Goal: Information Seeking & Learning: Learn about a topic

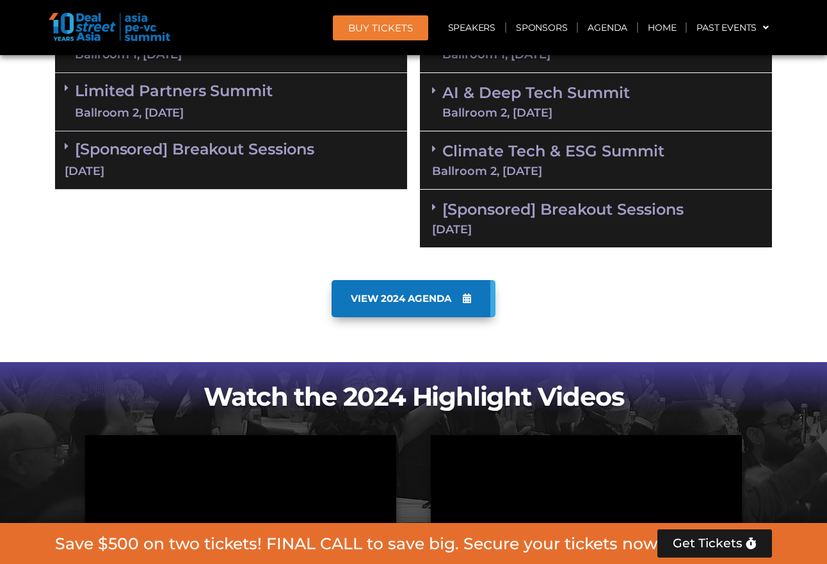
scroll to position [1302, 0]
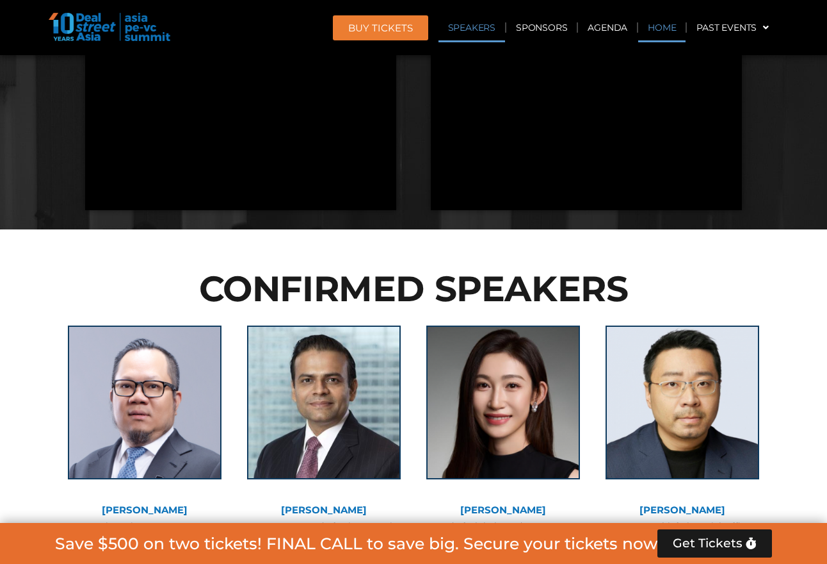
click at [660, 27] on link "Home" at bounding box center [662, 27] width 47 height 29
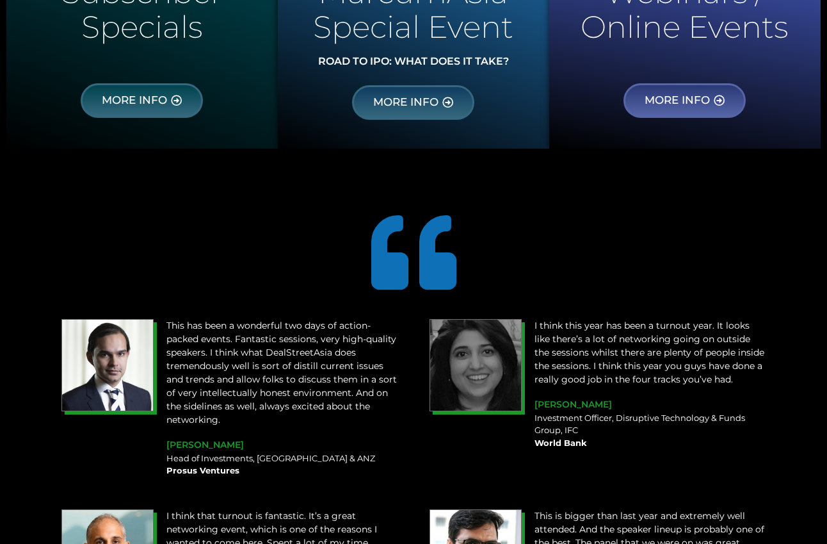
scroll to position [307, 0]
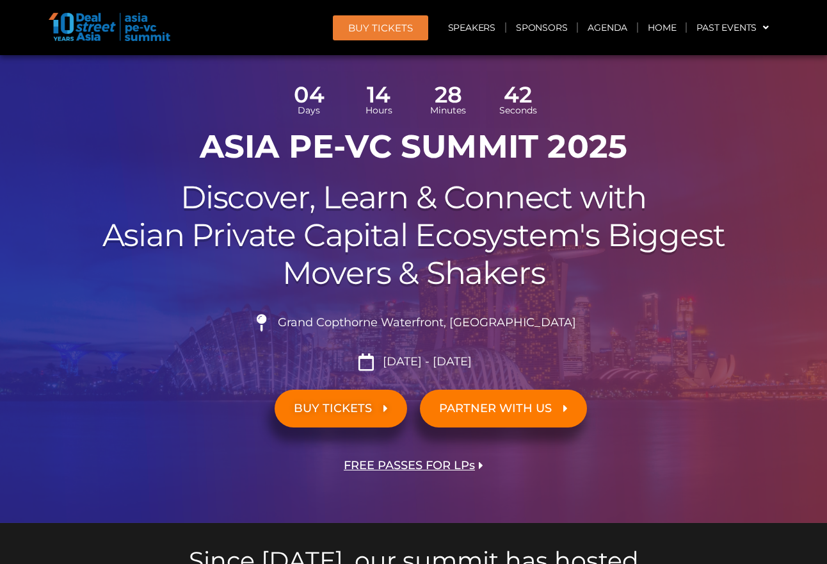
scroll to position [82, 0]
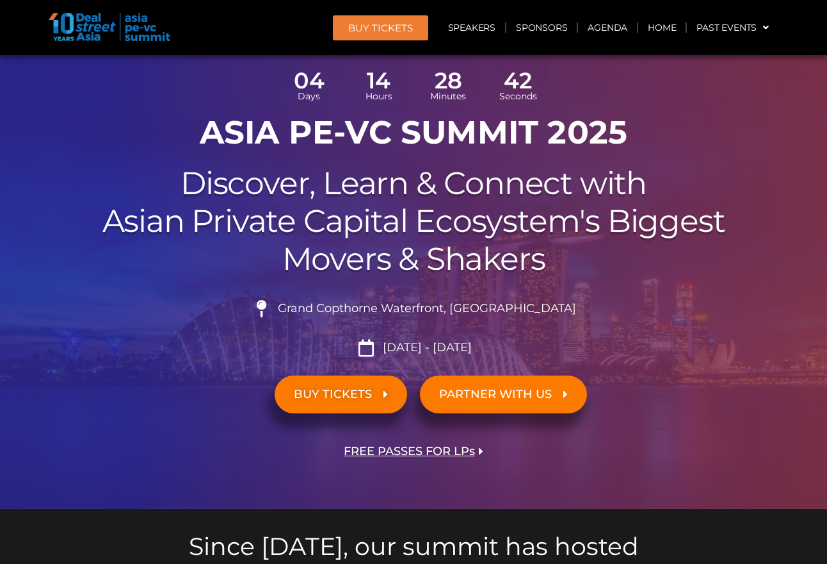
click at [466, 205] on h2 "Discover, Learn & Connect with Asian Private Capital Ecosystem's Biggest Movers…" at bounding box center [413, 221] width 717 height 113
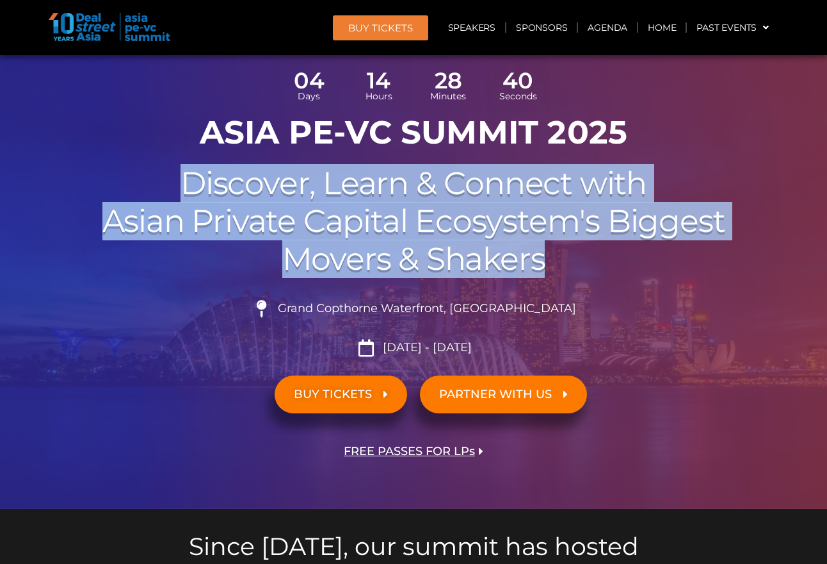
drag, startPoint x: 186, startPoint y: 182, endPoint x: 580, endPoint y: 277, distance: 405.1
click at [580, 277] on div "04 Days 14 Hours 28 Minutes 40 Seconds ASIA PE-VC Summit 2025 Discover, Learn &…" at bounding box center [414, 279] width 730 height 459
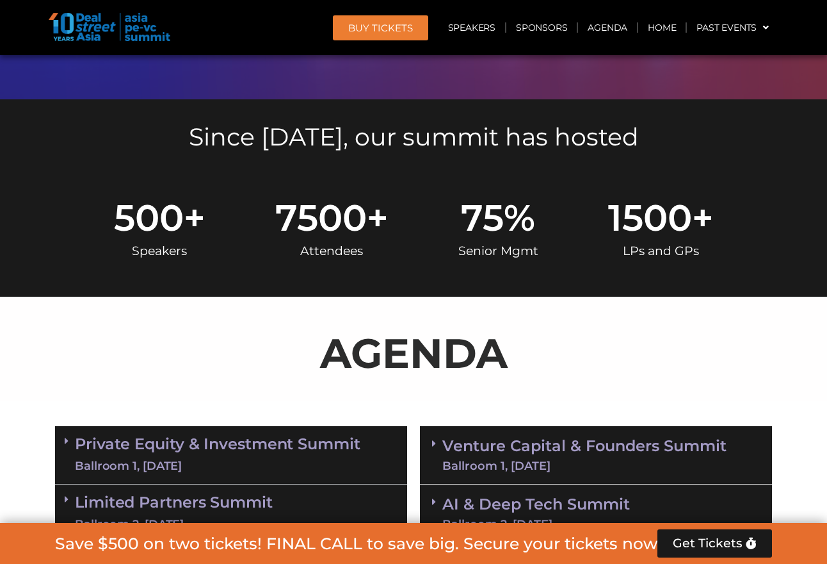
scroll to position [781, 0]
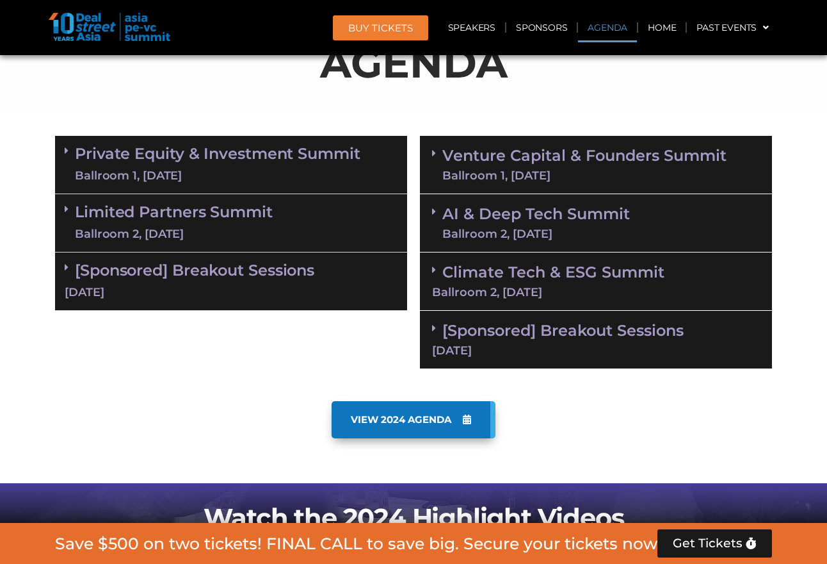
click at [577, 161] on link "Venture Capital & Founders​ Summit Ballroom 1, [DATE]" at bounding box center [585, 164] width 284 height 33
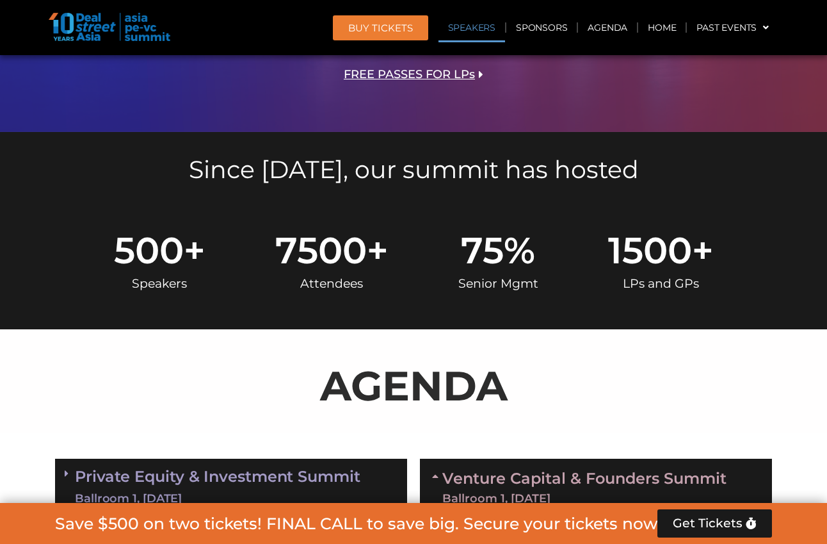
scroll to position [6869, 0]
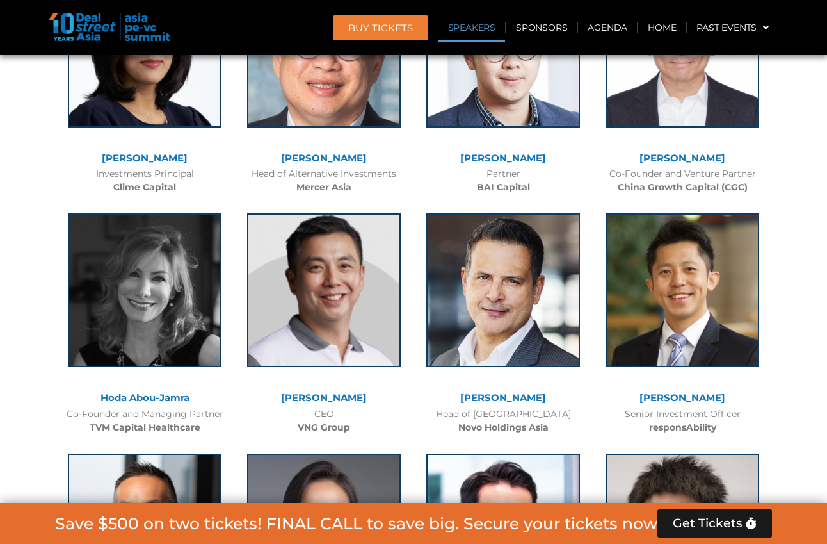
click at [686, 407] on div "Senior Investment Officer responsAbility" at bounding box center [682, 420] width 167 height 27
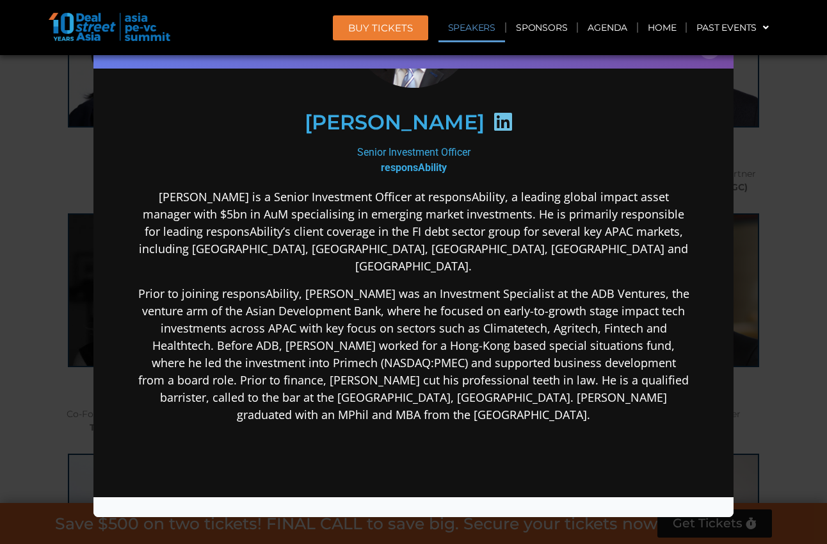
scroll to position [163, 0]
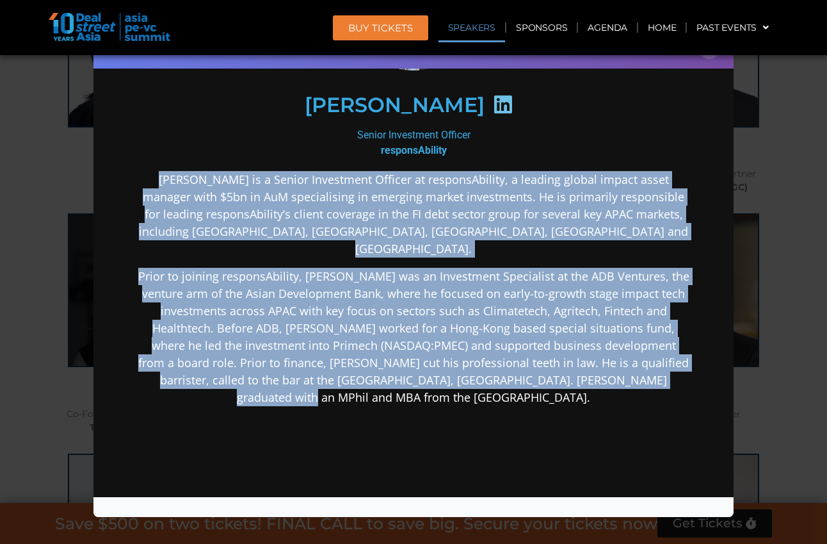
drag, startPoint x: 152, startPoint y: 177, endPoint x: 498, endPoint y: 375, distance: 398.1
click at [498, 375] on div "Kean is a Senior Investment Officer at responsAbility, a leading global impact …" at bounding box center [413, 389] width 553 height 437
copy div "Kean is a Senior Investment Officer at responsAbility, a leading global impact …"
click at [493, 102] on icon at bounding box center [503, 104] width 20 height 20
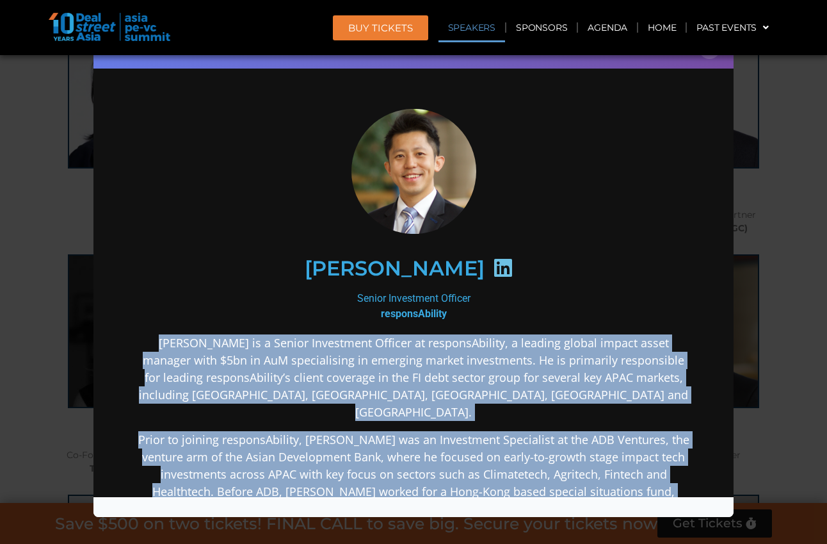
scroll to position [6793, 0]
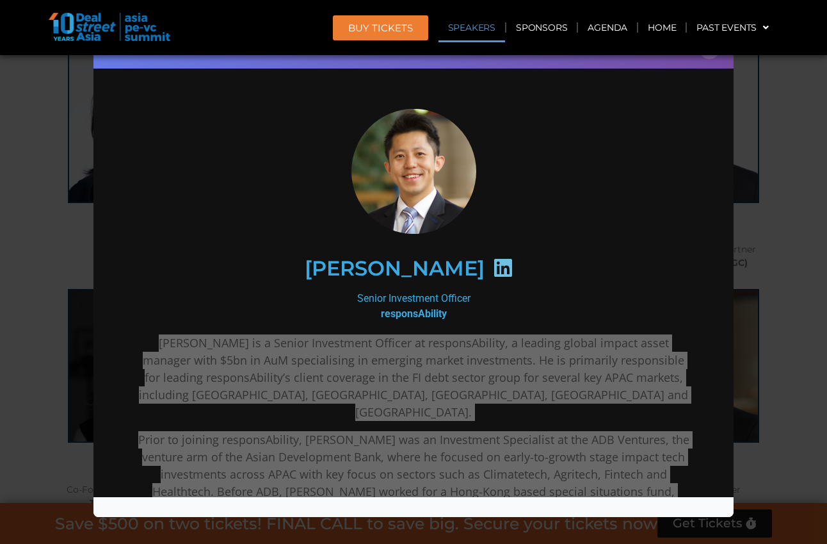
click at [772, 118] on div "Speaker Profile ×" at bounding box center [413, 272] width 827 height 544
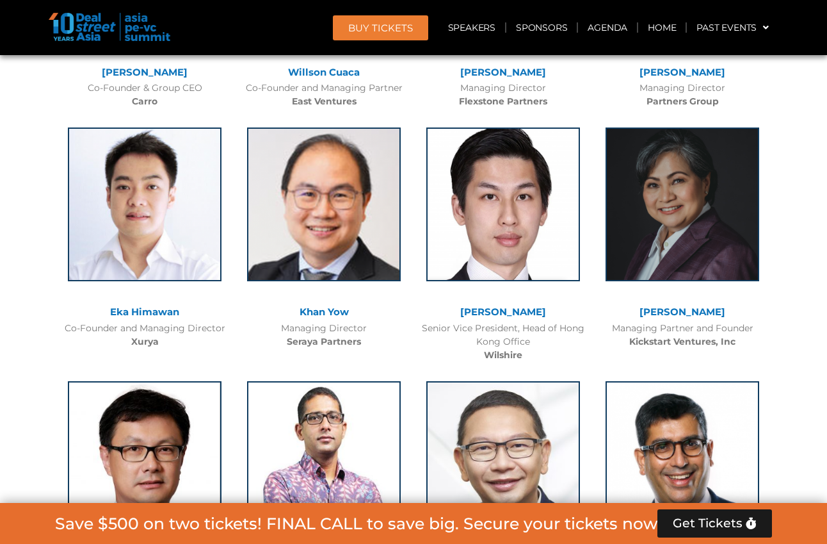
scroll to position [4946, 0]
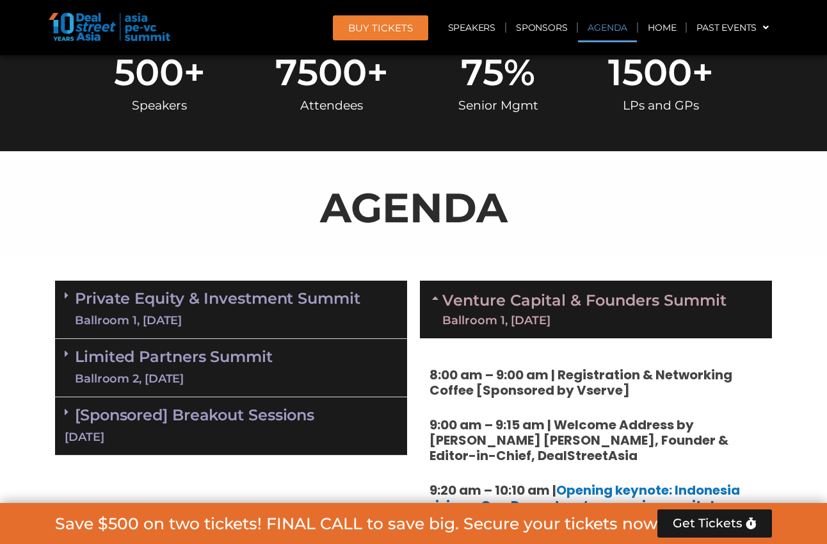
click at [444, 293] on link "Venture Capital & Founders​ Summit Ballroom 1, [DATE]" at bounding box center [585, 309] width 284 height 33
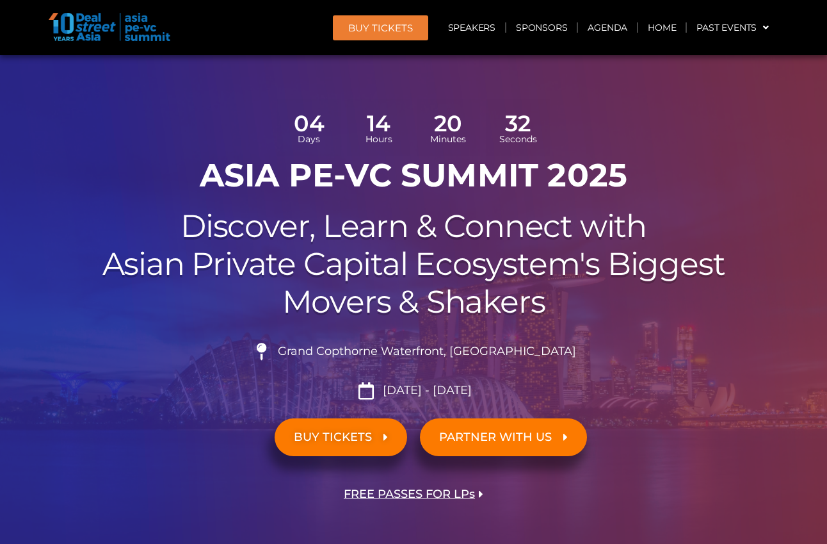
scroll to position [47, 0]
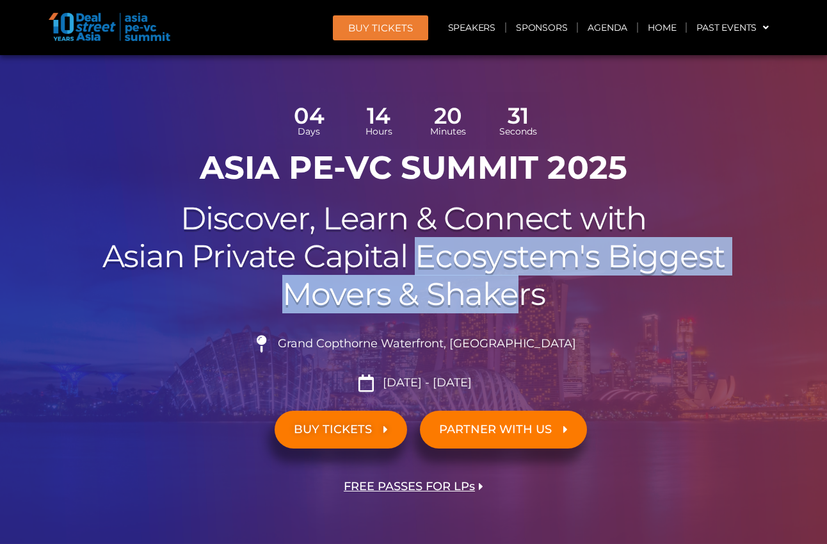
drag, startPoint x: 416, startPoint y: 242, endPoint x: 510, endPoint y: 303, distance: 112.1
click at [510, 303] on h2 "Discover, Learn & Connect with Asian Private Capital Ecosystem's Biggest Movers…" at bounding box center [413, 256] width 717 height 113
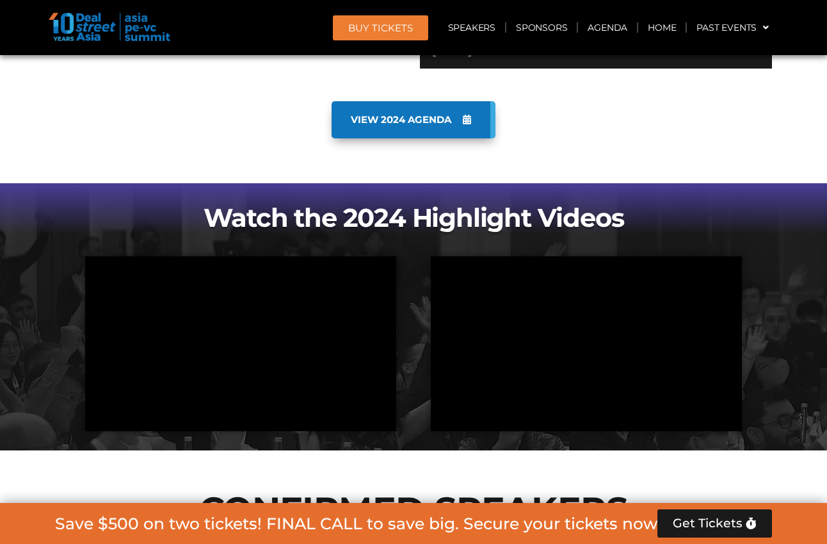
scroll to position [1087, 0]
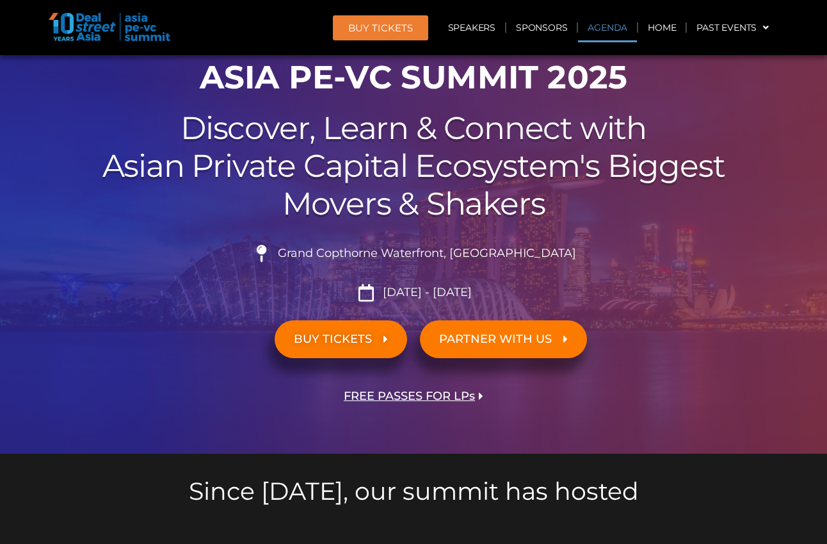
click at [604, 27] on link "Agenda" at bounding box center [607, 27] width 59 height 29
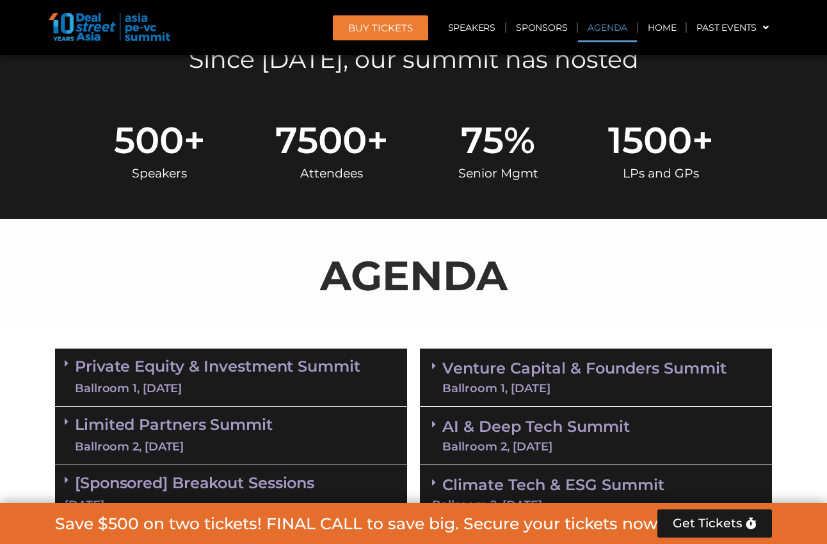
scroll to position [737, 0]
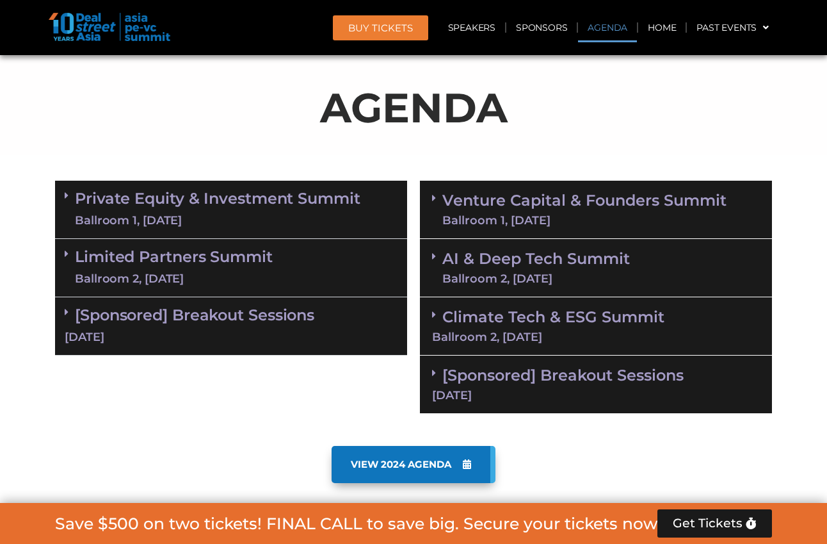
click at [586, 193] on link "Venture Capital & Founders​ Summit Ballroom 1, [DATE]" at bounding box center [585, 209] width 284 height 33
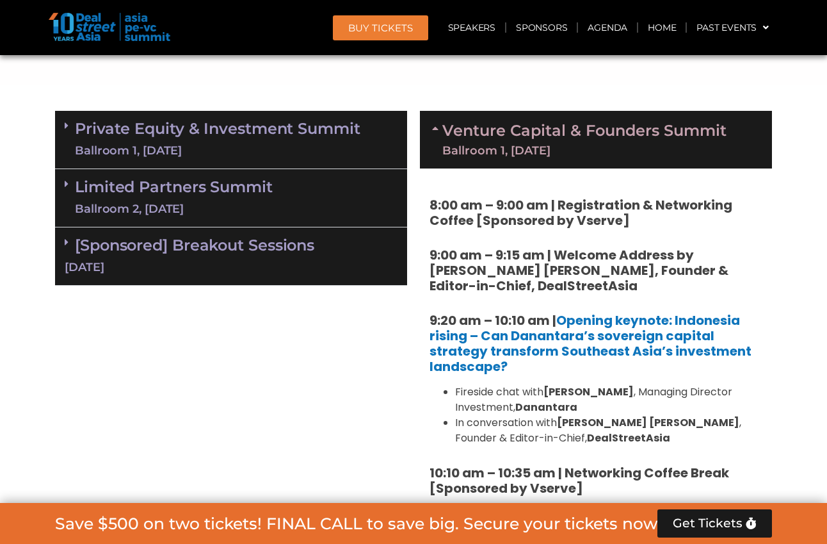
scroll to position [1015, 0]
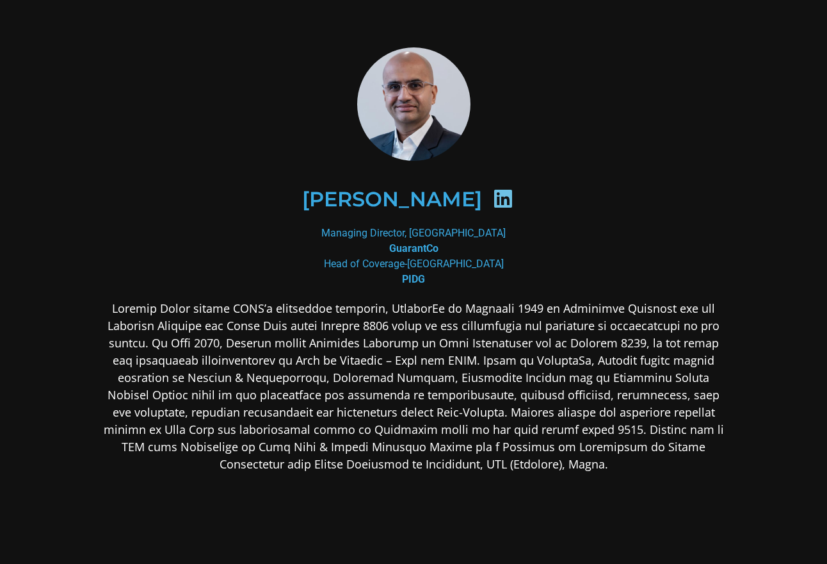
click at [493, 197] on icon at bounding box center [503, 198] width 20 height 20
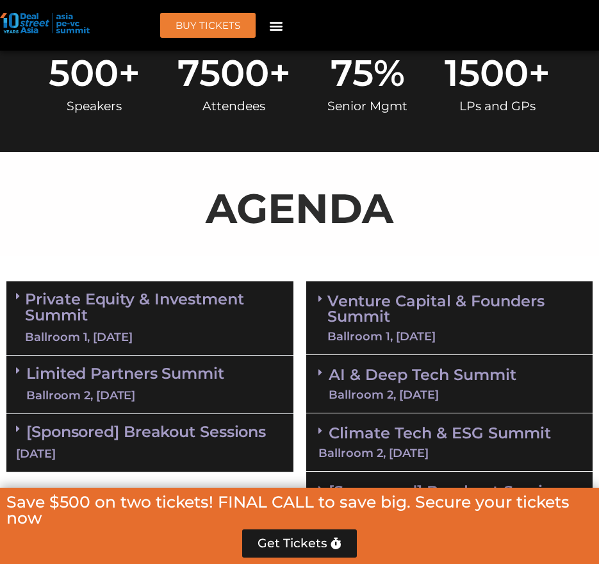
click at [394, 308] on link "Venture Capital & Founders​ Summit Ballroom 1, [DATE]" at bounding box center [453, 317] width 253 height 49
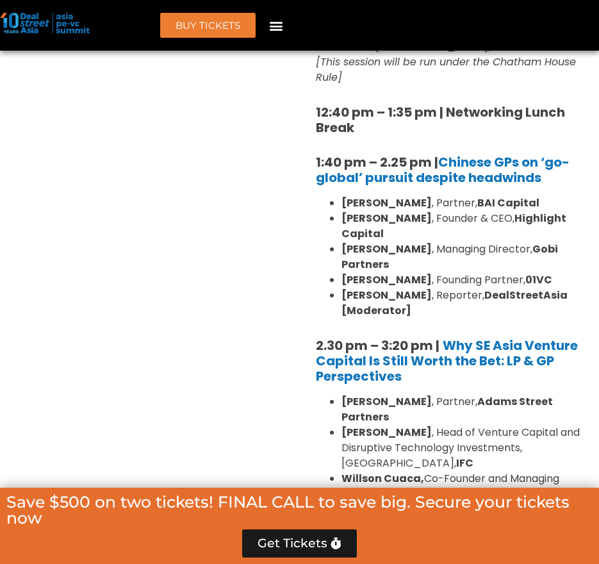
scroll to position [1916, 1]
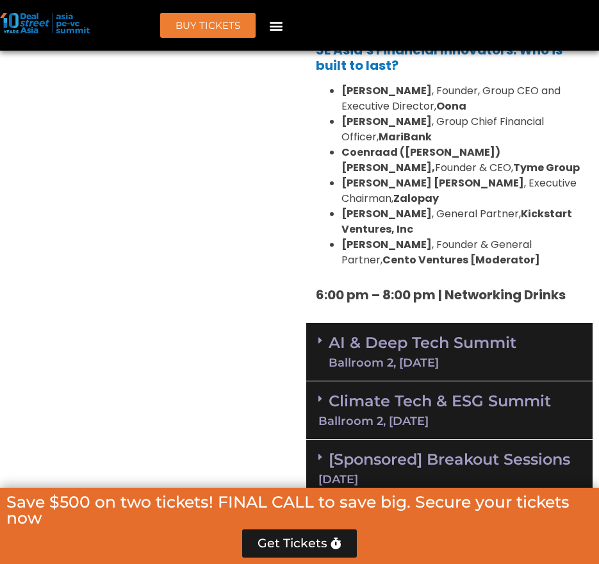
click at [445, 357] on div "Ballroom 2, [DATE]" at bounding box center [423, 363] width 188 height 12
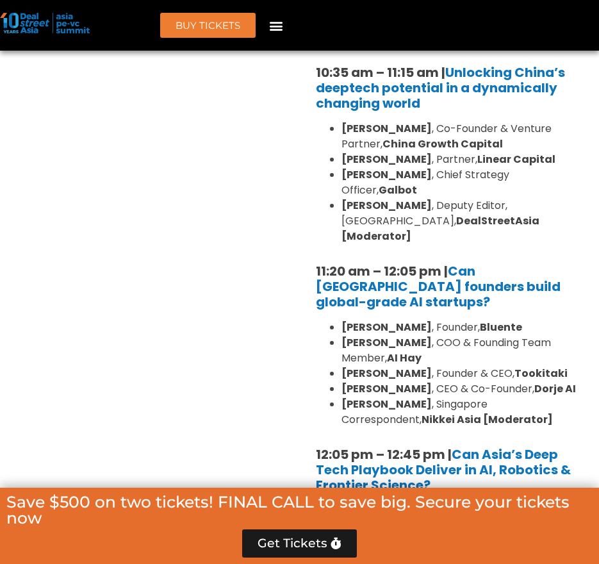
scroll to position [3387, 1]
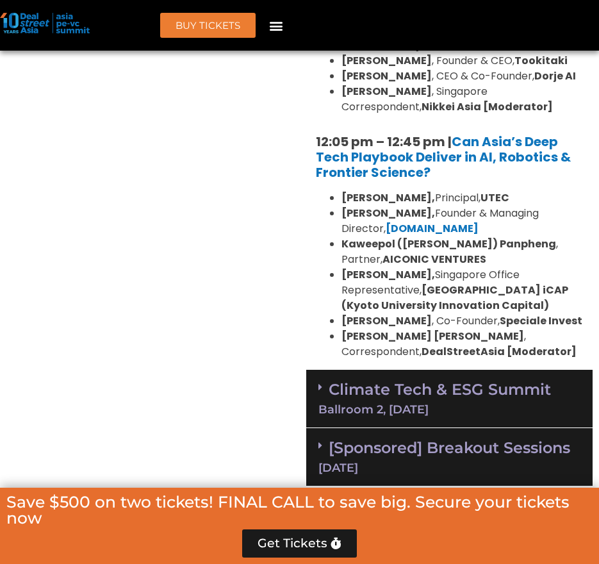
click at [445, 380] on link "Climate Tech & ESG Summit Ballroom 2, [DATE]" at bounding box center [449, 397] width 263 height 35
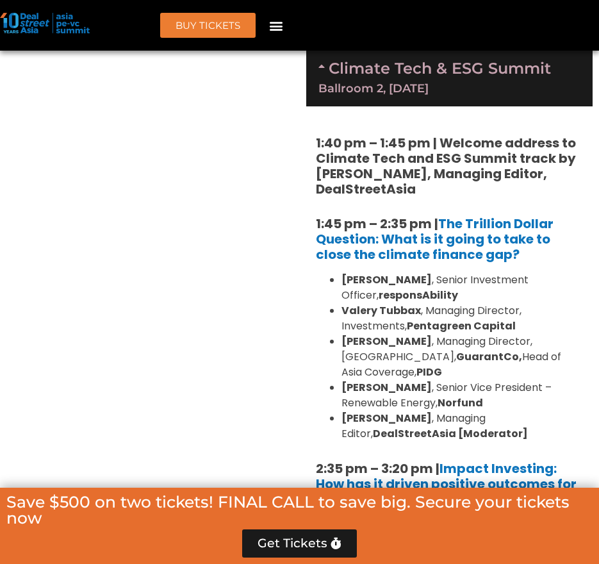
scroll to position [4018, 0]
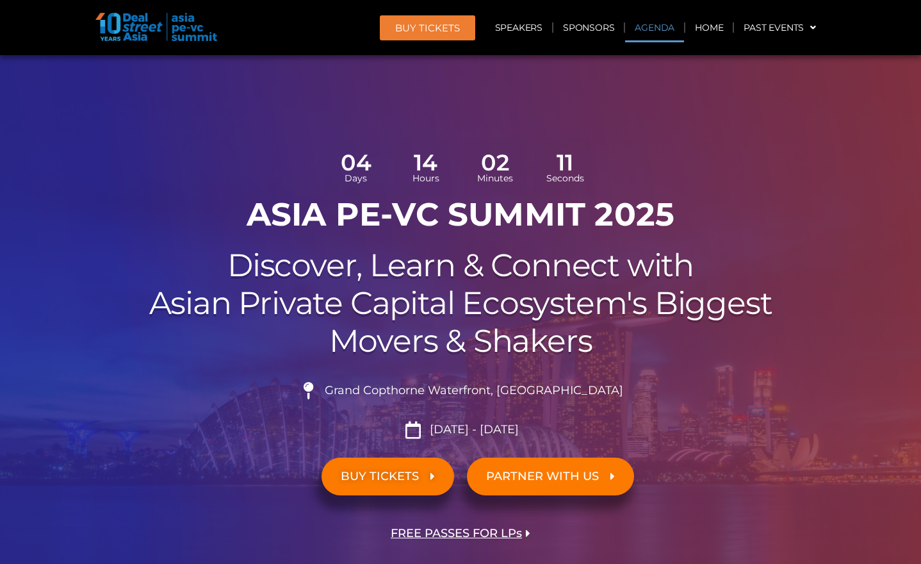
click at [598, 26] on link "Agenda" at bounding box center [654, 27] width 59 height 29
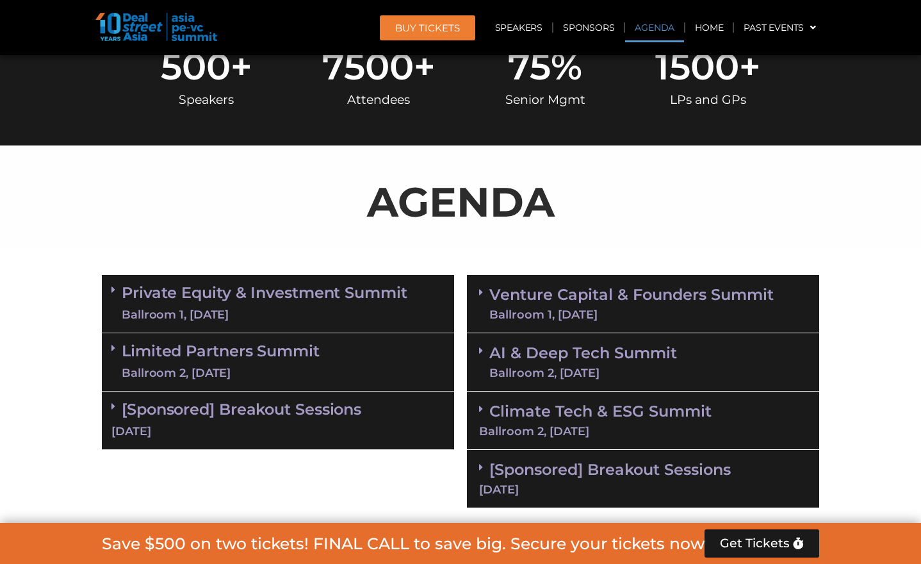
scroll to position [737, 0]
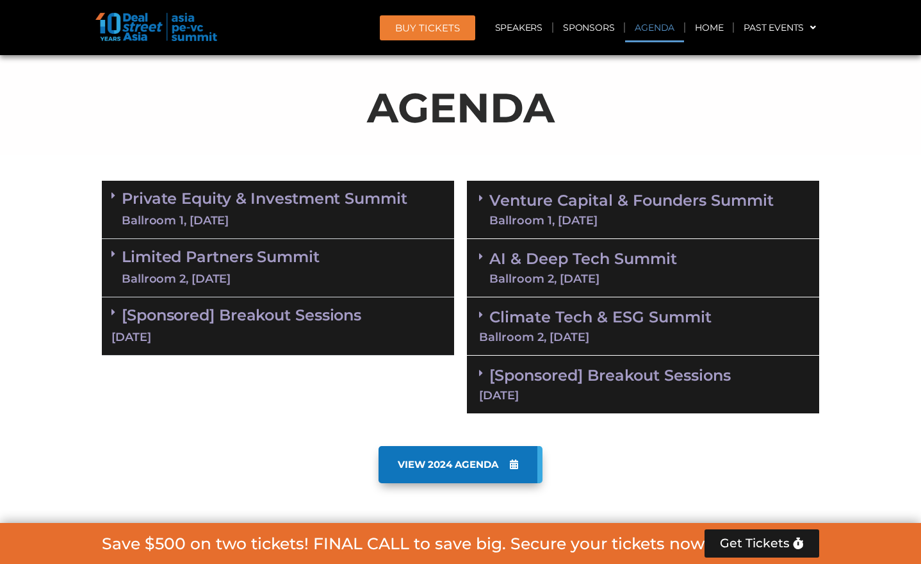
click at [598, 256] on link "AI & Deep Tech Summit Ballroom 2, 11 Sept" at bounding box center [583, 267] width 188 height 33
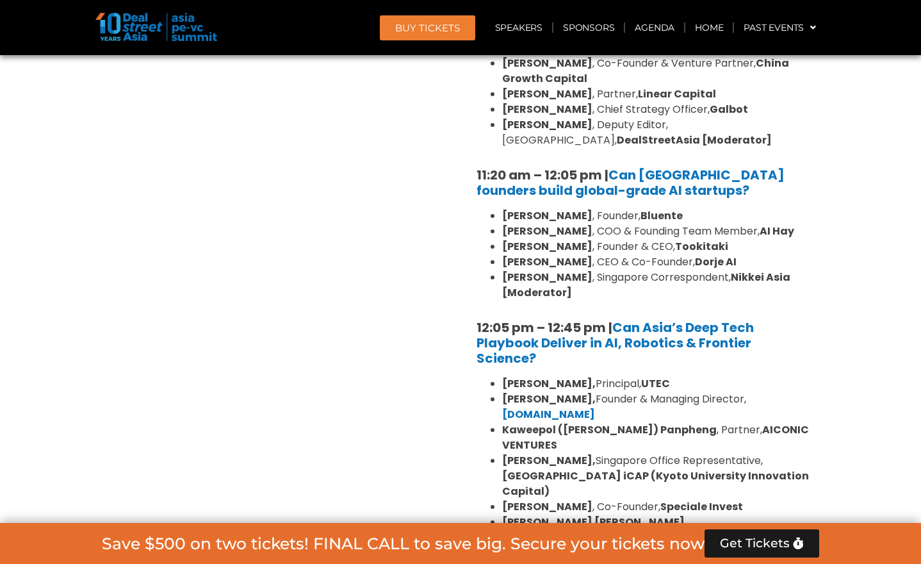
scroll to position [1339, 0]
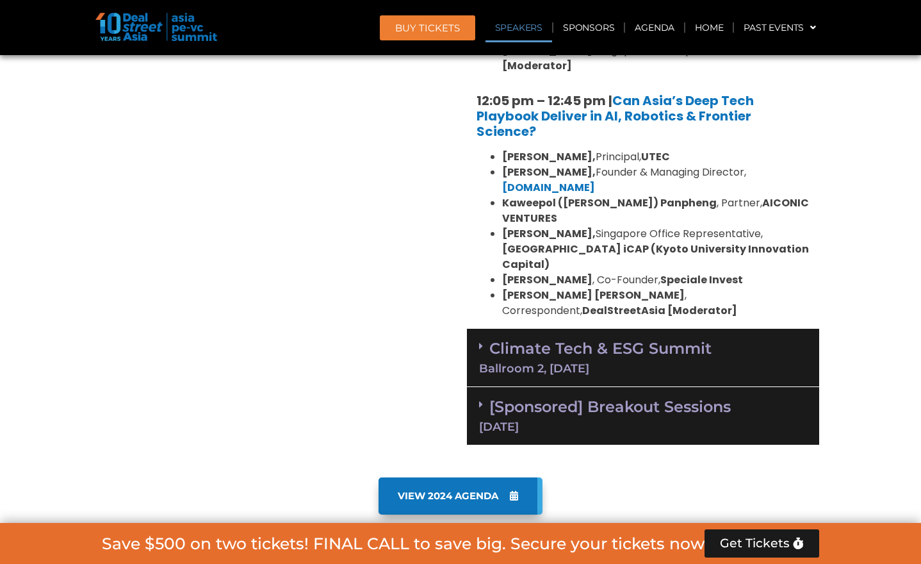
click at [598, 339] on link "Climate Tech & ESG Summit Ballroom 2, [DATE]" at bounding box center [643, 356] width 328 height 35
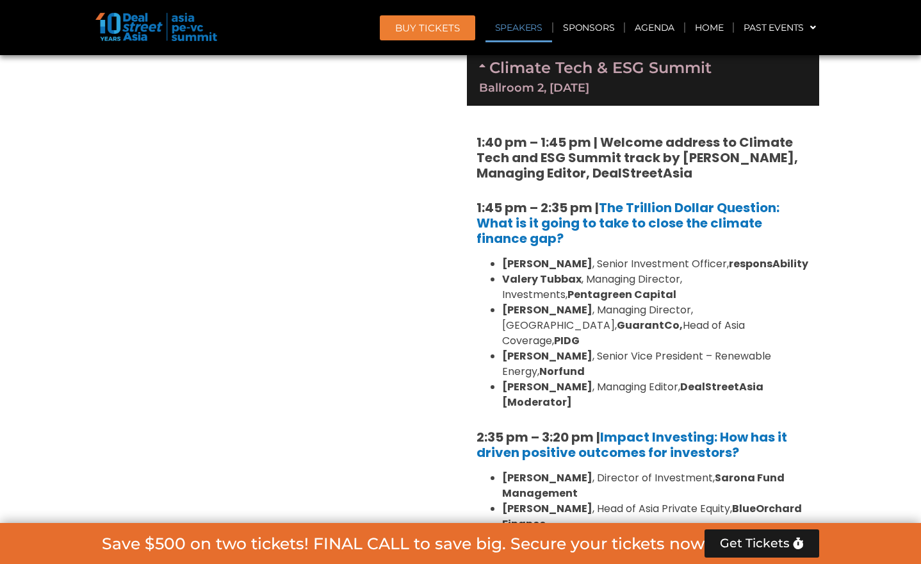
scroll to position [1617, 0]
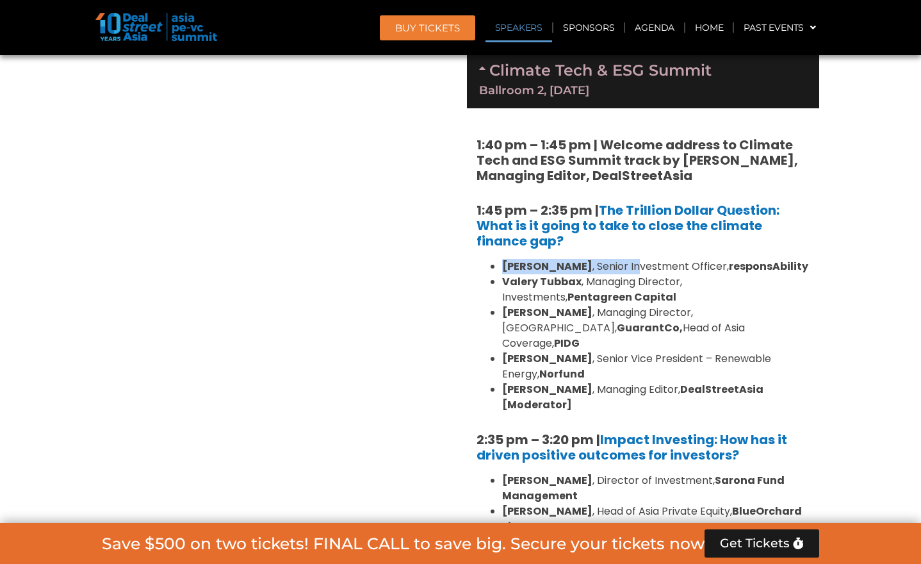
drag, startPoint x: 501, startPoint y: 235, endPoint x: 596, endPoint y: 235, distance: 94.8
click at [596, 259] on ul "Kean Ng , Senior Investment Officer, responsAbility Valery Tubbax , Managing Di…" at bounding box center [642, 336] width 333 height 154
click at [596, 259] on li "Kean Ng , Senior Investment Officer, responsAbility" at bounding box center [655, 266] width 307 height 15
drag, startPoint x: 507, startPoint y: 311, endPoint x: 573, endPoint y: 310, distance: 66.0
click at [573, 351] on li "Anders Blom , Senior Vice President – Renewable Energy, Norfund" at bounding box center [655, 366] width 307 height 31
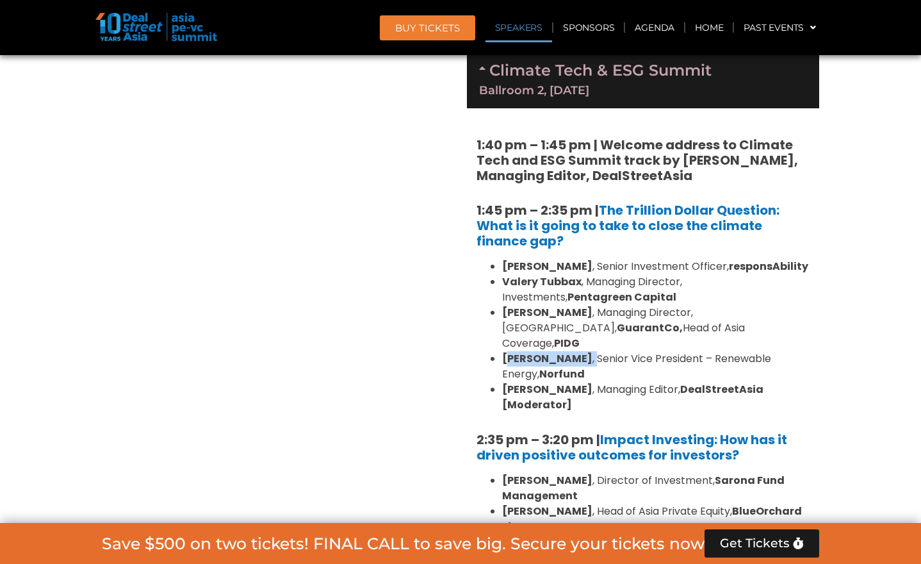
click at [573, 351] on li "Anders Blom , Senior Vice President – Renewable Energy, Norfund" at bounding box center [655, 366] width 307 height 31
drag, startPoint x: 499, startPoint y: 306, endPoint x: 577, endPoint y: 318, distance: 79.1
click at [577, 318] on ul "Kean Ng , Senior Investment Officer, responsAbility Valery Tubbax , Managing Di…" at bounding box center [642, 336] width 333 height 154
copy li "Anders Blom , Senior Vice President – Renewable Energy, Norfund"
click at [598, 382] on b "DealStreetAsia [Moderator]" at bounding box center [632, 397] width 261 height 30
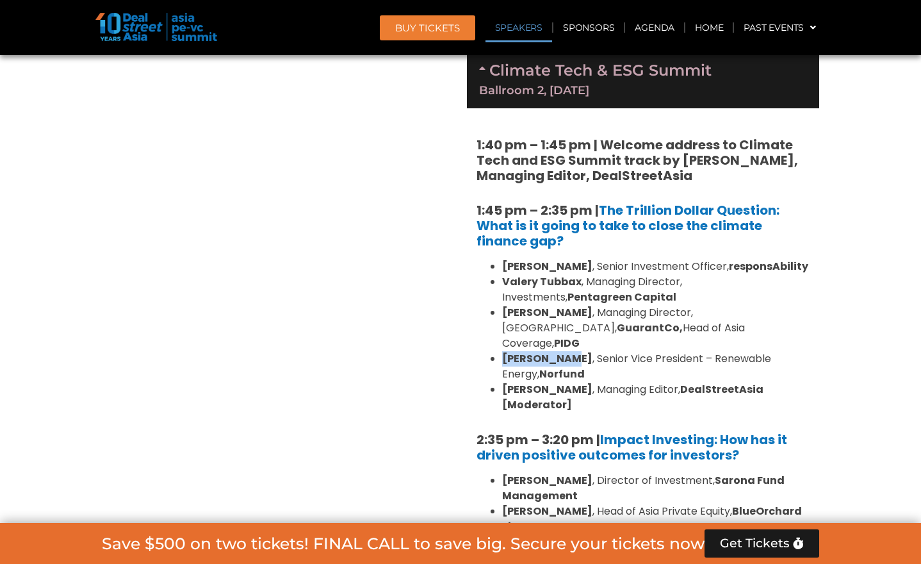
drag, startPoint x: 569, startPoint y: 309, endPoint x: 501, endPoint y: 309, distance: 67.3
click at [501, 309] on ul "Kean Ng , Senior Investment Officer, responsAbility Valery Tubbax , Managing Di…" at bounding box center [642, 336] width 333 height 154
copy strong "[PERSON_NAME]"
click at [193, 17] on img at bounding box center [156, 27] width 122 height 28
click at [182, 33] on img at bounding box center [156, 27] width 122 height 28
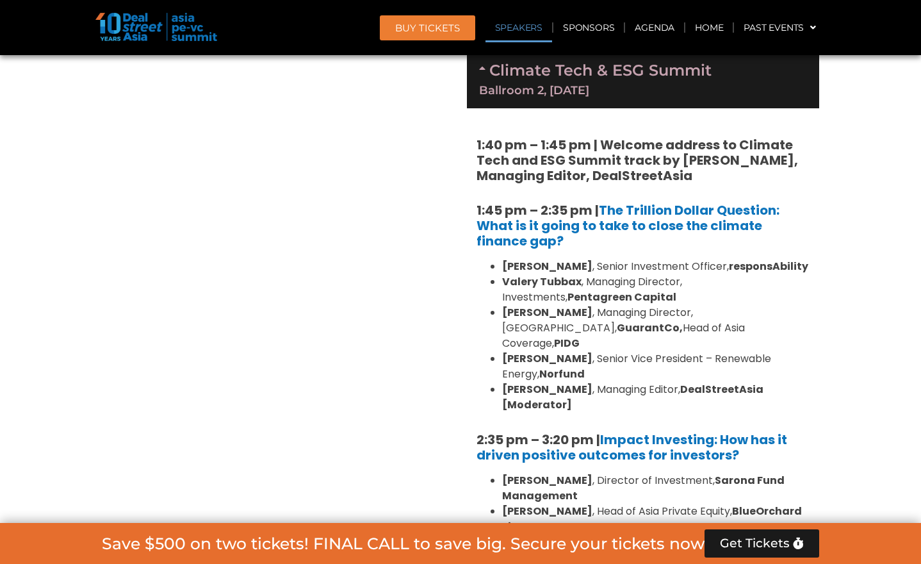
click at [131, 8] on header "BUY Tickets Speakers Sponsors Agenda Home Past Events JKT 2025 SG 2024 JKT 2024…" at bounding box center [460, 27] width 921 height 55
click at [129, 28] on img at bounding box center [156, 27] width 122 height 28
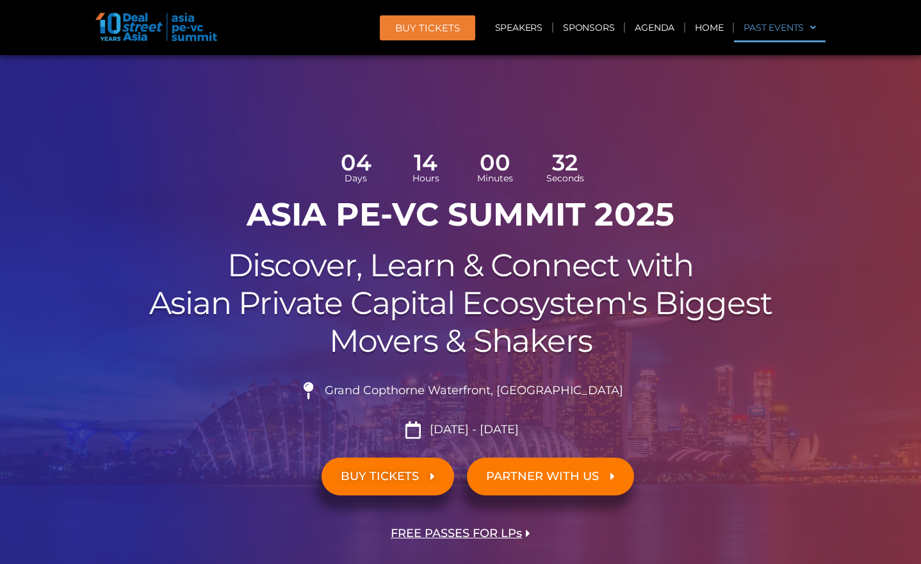
scroll to position [0, 0]
click at [598, 27] on link "Past Events" at bounding box center [780, 27] width 92 height 29
click at [548, 24] on link "Speakers" at bounding box center [518, 27] width 67 height 29
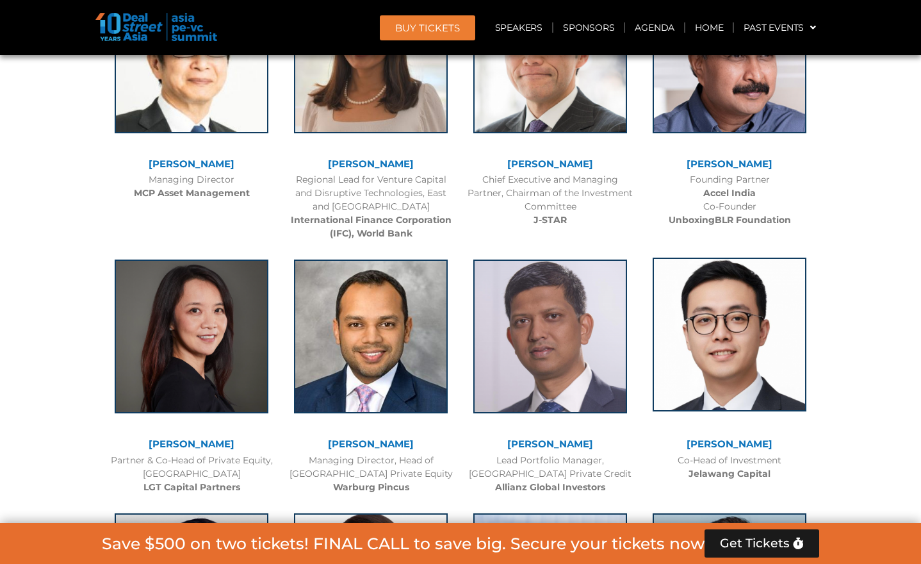
scroll to position [3701, 0]
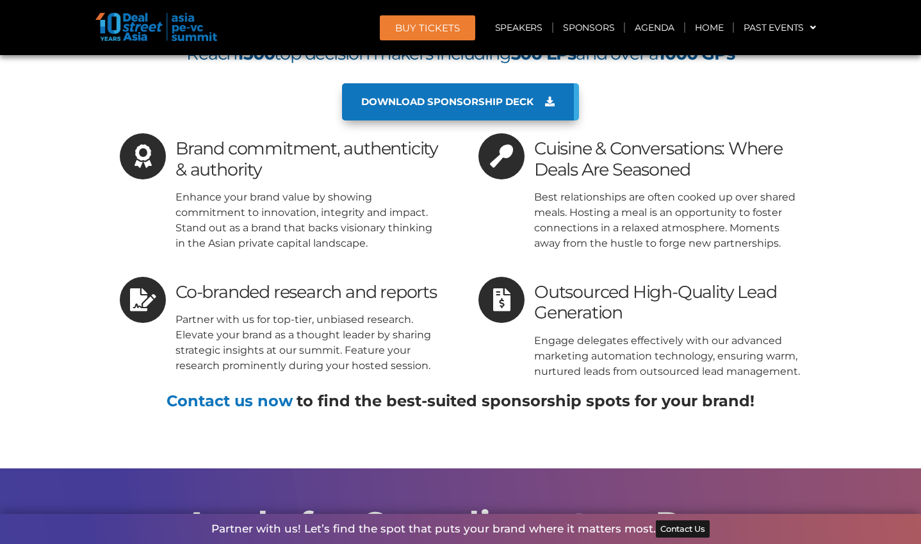
scroll to position [1656, 0]
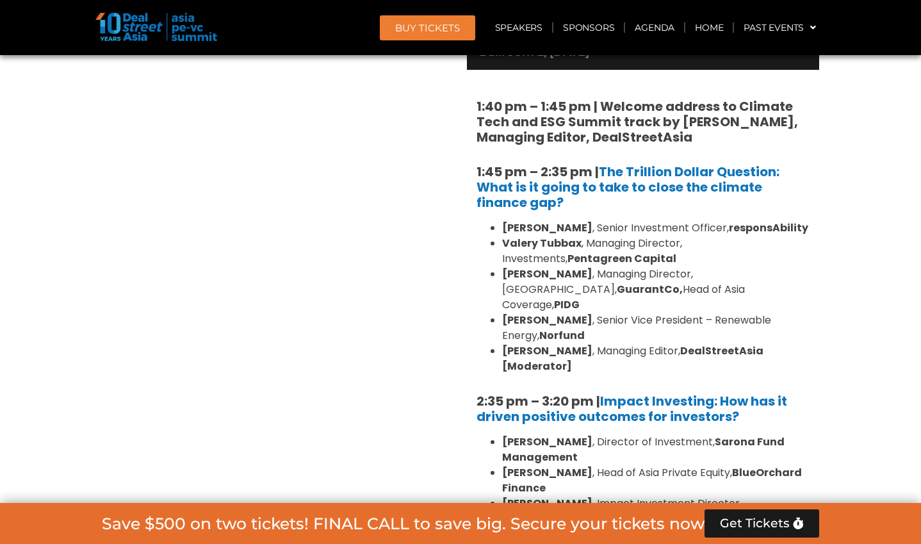
click at [539, 328] on strong "Norfund" at bounding box center [561, 335] width 45 height 15
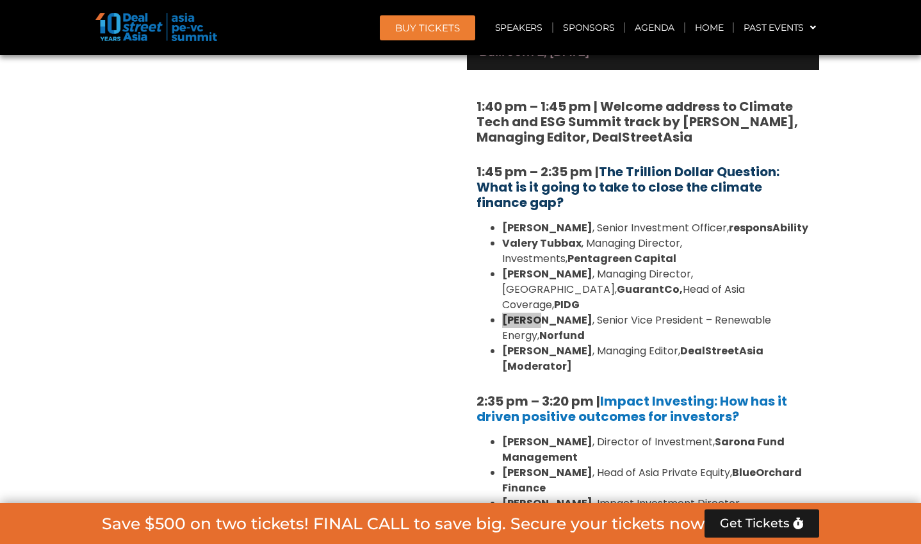
scroll to position [6941, 0]
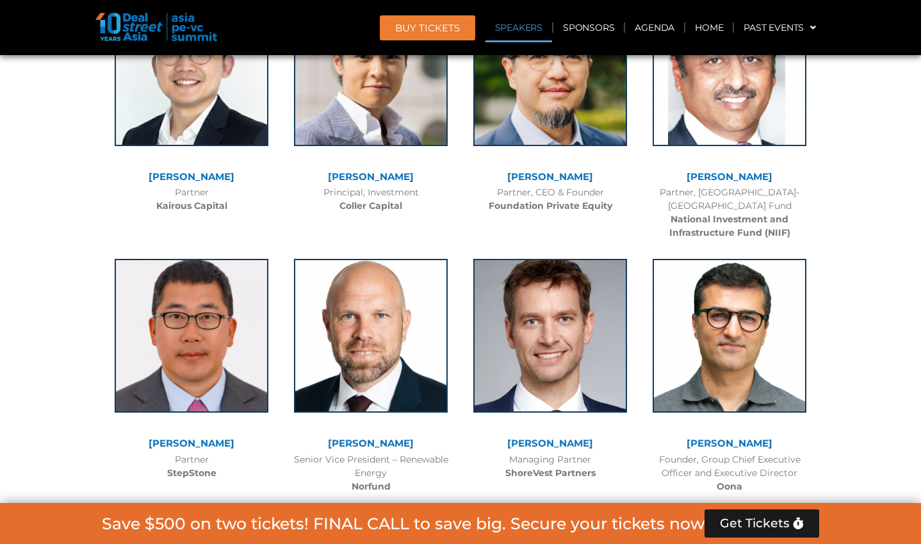
click at [433, 259] on div at bounding box center [371, 345] width 154 height 173
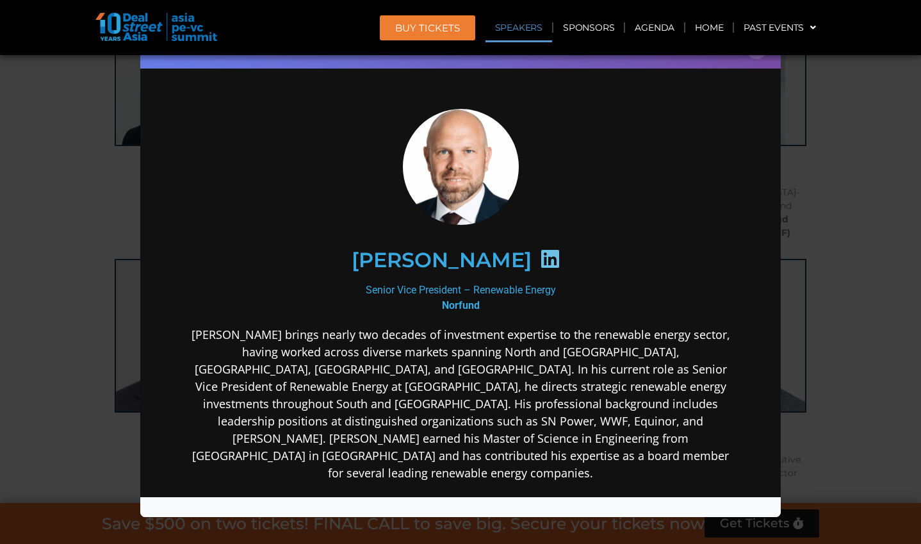
click at [598, 163] on div "Speaker Profile ×" at bounding box center [460, 272] width 921 height 544
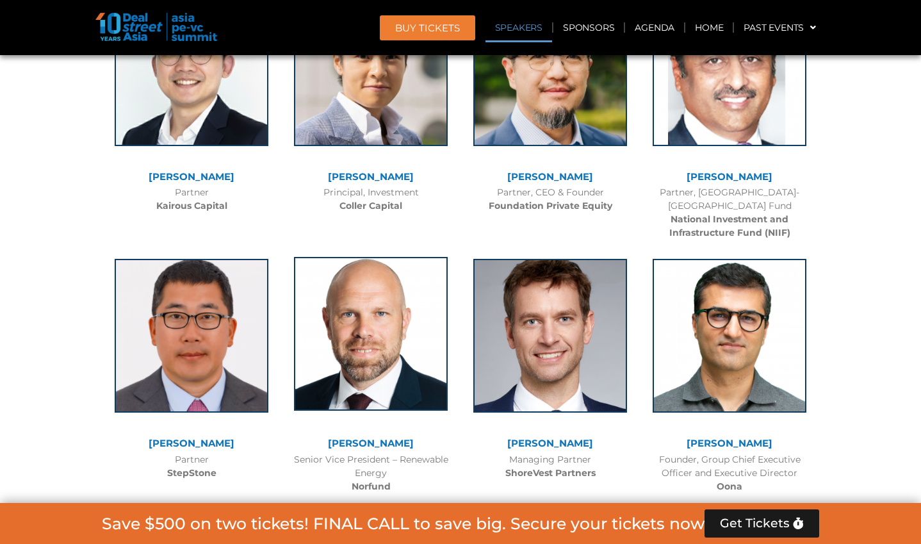
click at [386, 257] on img at bounding box center [371, 334] width 154 height 154
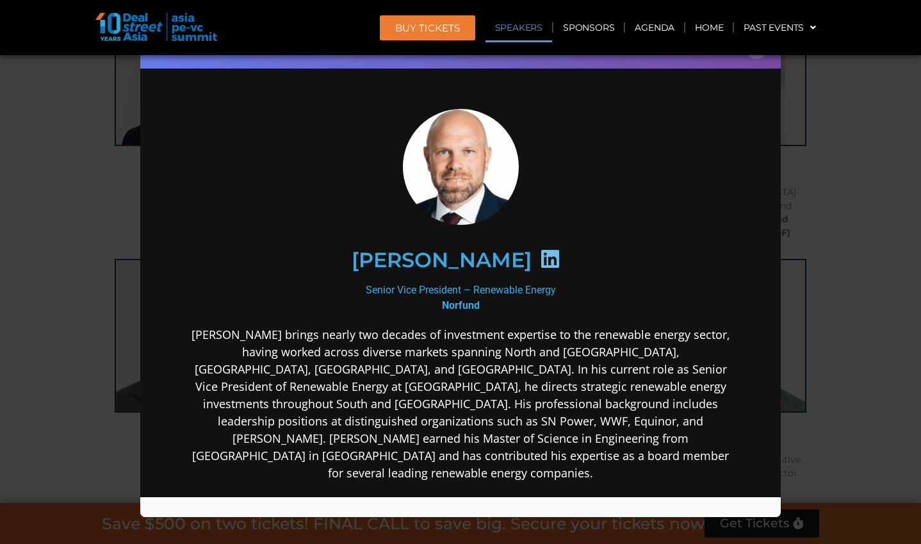
scroll to position [0, 0]
click at [540, 261] on icon at bounding box center [550, 258] width 20 height 20
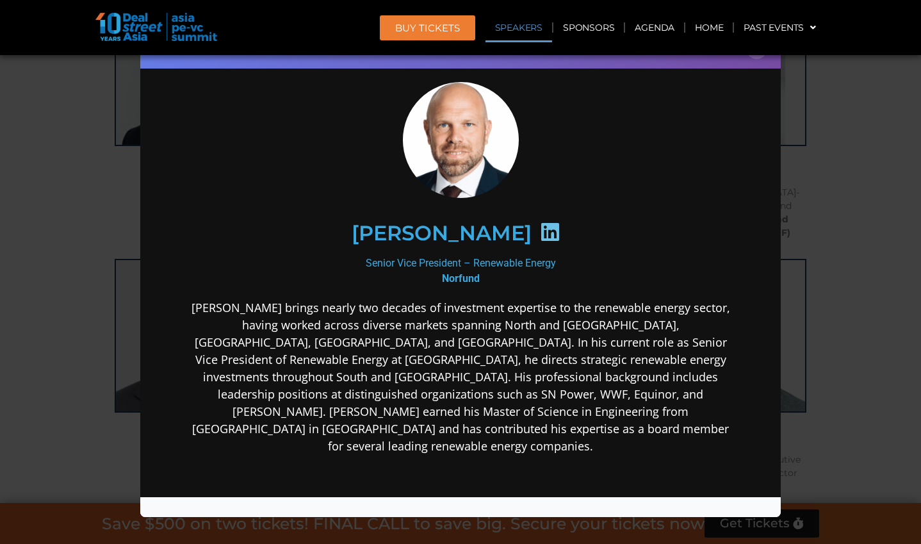
scroll to position [28, 0]
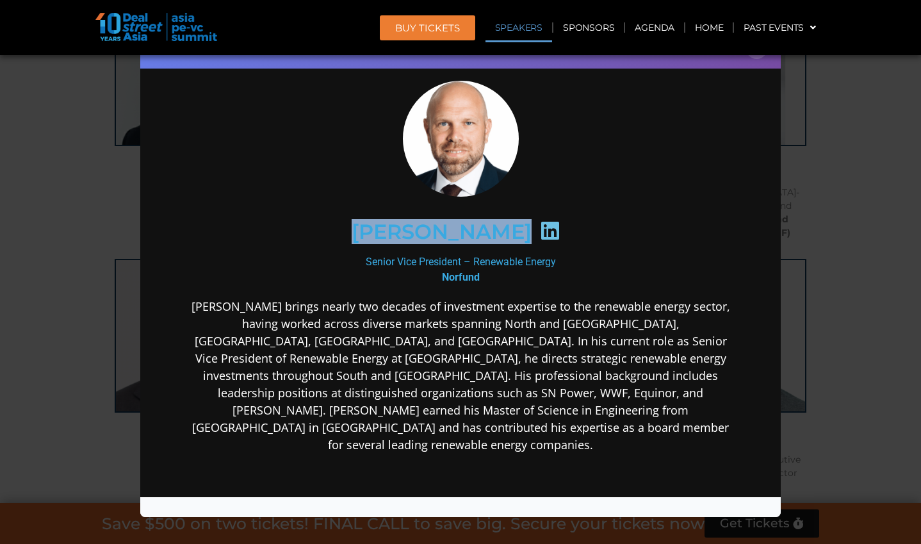
drag, startPoint x: 508, startPoint y: 232, endPoint x: 372, endPoint y: 229, distance: 135.8
click at [372, 229] on div "[PERSON_NAME]" at bounding box center [460, 232] width 498 height 66
click at [372, 229] on h2 "[PERSON_NAME]" at bounding box center [442, 232] width 180 height 20
drag, startPoint x: 370, startPoint y: 229, endPoint x: 505, endPoint y: 232, distance: 135.8
click at [505, 232] on div "[PERSON_NAME]" at bounding box center [460, 232] width 498 height 66
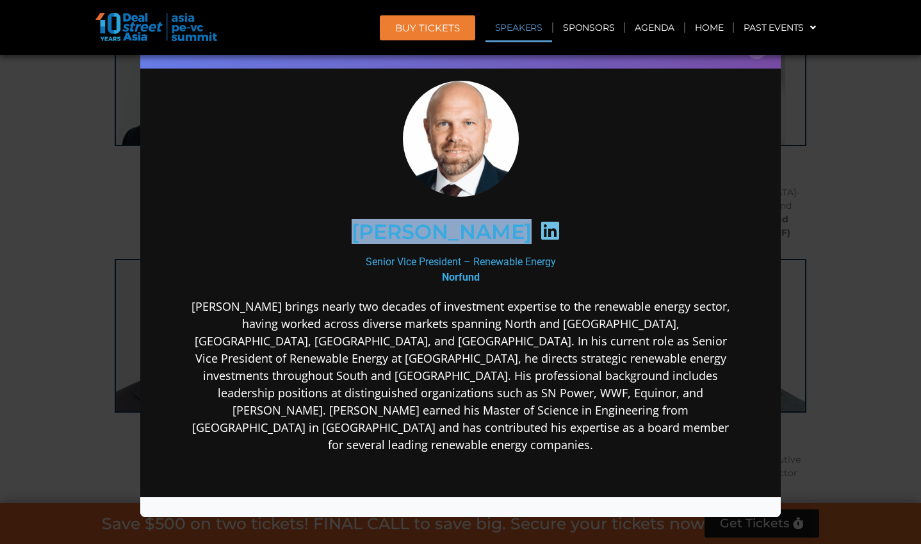
copy div "[PERSON_NAME]"
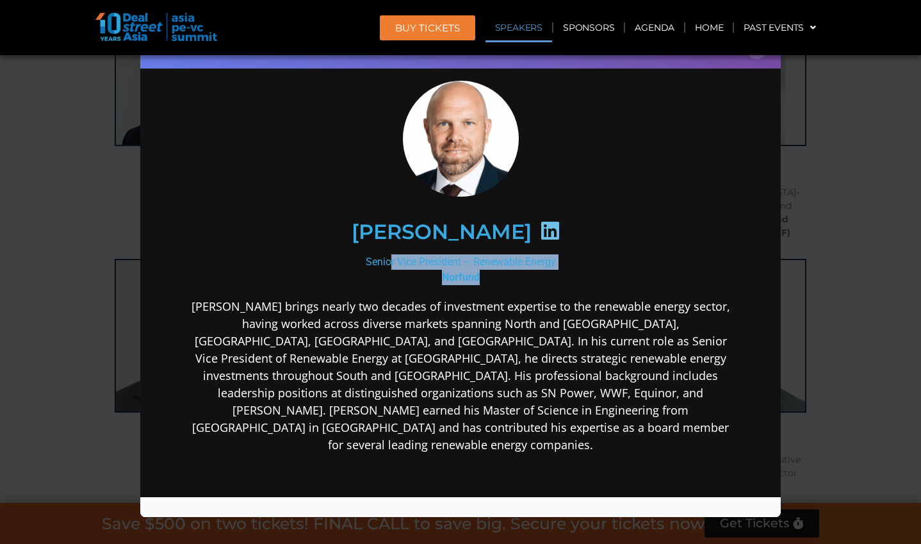
drag, startPoint x: 362, startPoint y: 261, endPoint x: 495, endPoint y: 280, distance: 134.6
click at [495, 280] on div "Senior Vice President – Renewable Energy Norfund" at bounding box center [460, 269] width 553 height 31
copy div "Senior Vice President – Renewable Energy Norfund"
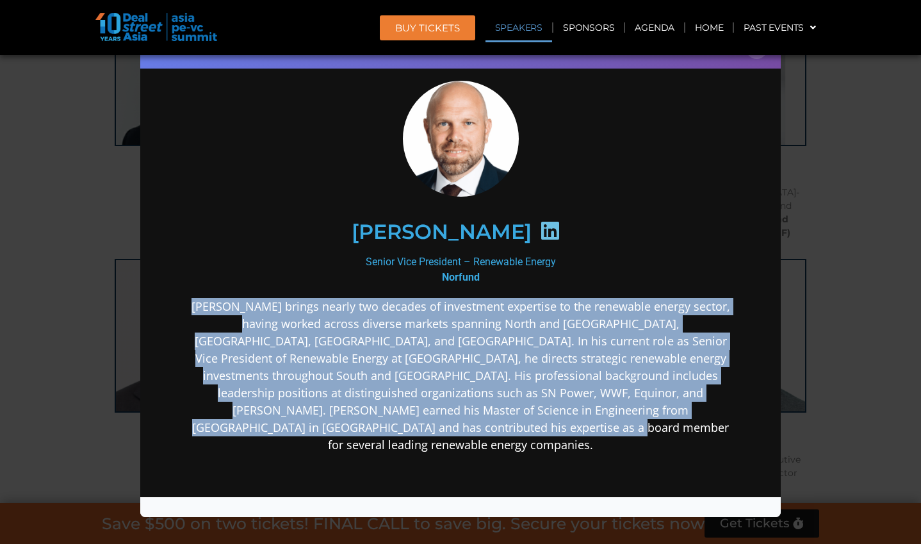
drag, startPoint x: 196, startPoint y: 300, endPoint x: 542, endPoint y: 421, distance: 366.2
click at [542, 421] on p "Anders Blom brings nearly two decades of investment expertise to the renewable …" at bounding box center [460, 376] width 553 height 156
copy p "Anders Blom brings nearly two decades of investment expertise to the renewable …"
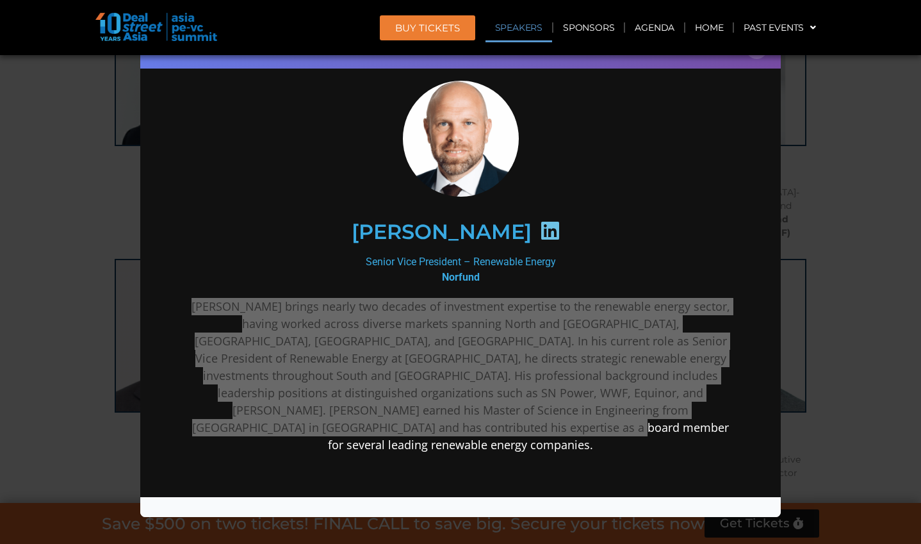
click at [598, 227] on div "Speaker Profile ×" at bounding box center [460, 272] width 921 height 544
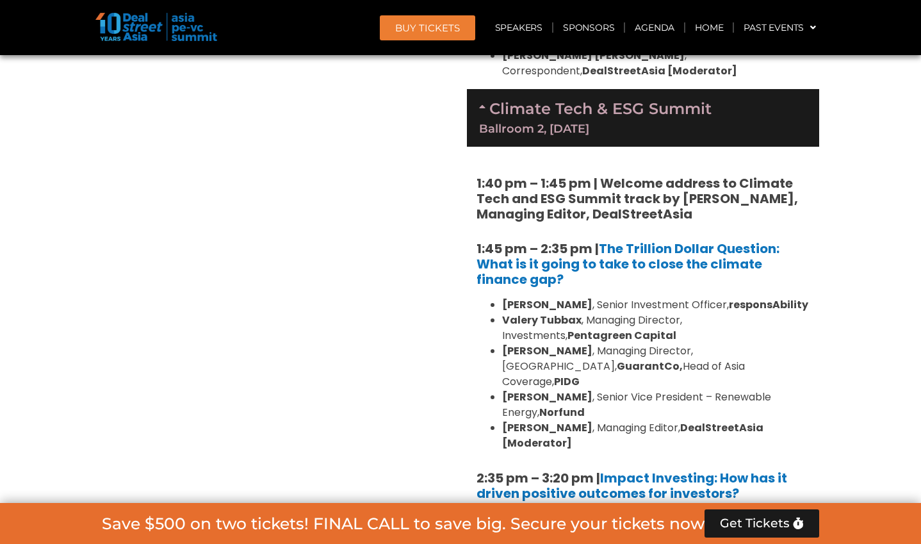
scroll to position [6482, 0]
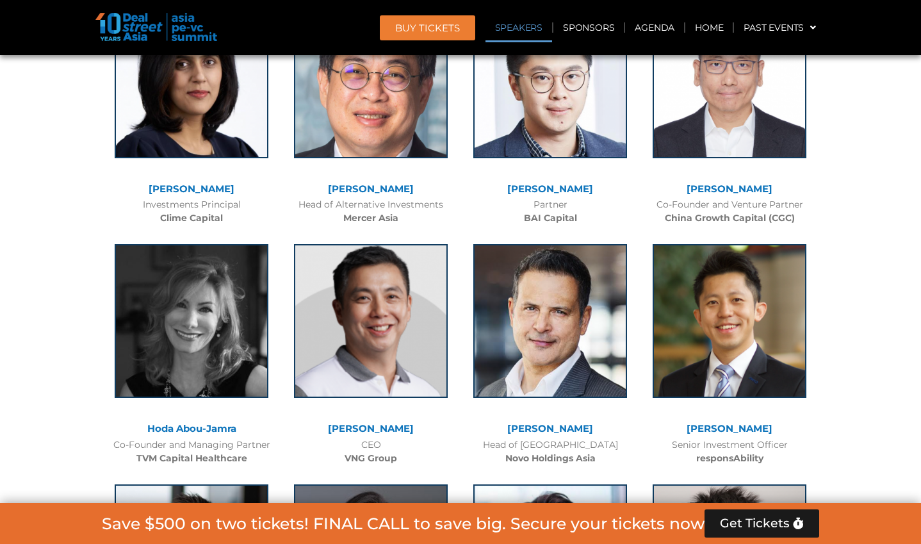
click at [598, 423] on div "[PERSON_NAME]" at bounding box center [729, 428] width 167 height 11
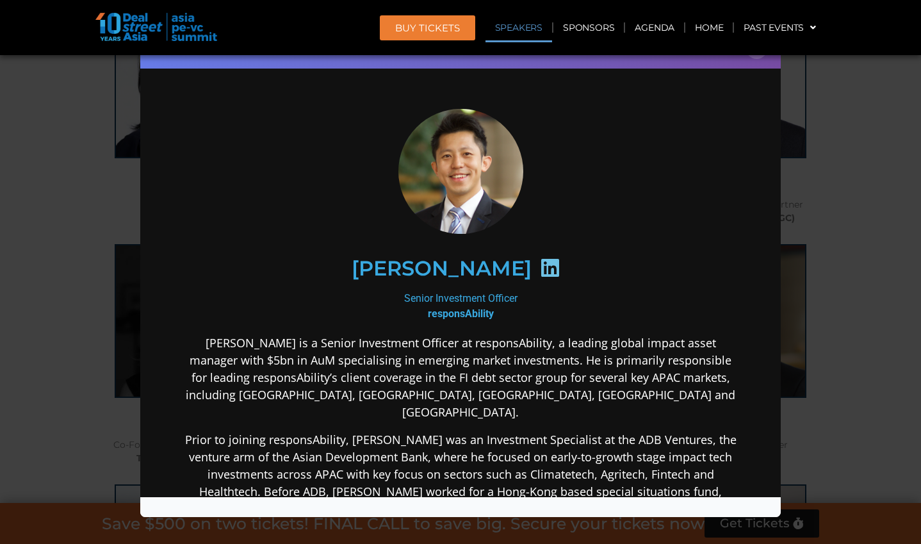
scroll to position [0, 0]
drag, startPoint x: 391, startPoint y: 265, endPoint x: 480, endPoint y: 271, distance: 89.2
click at [480, 271] on div "[PERSON_NAME]" at bounding box center [460, 269] width 498 height 66
copy h2 "[PERSON_NAME]"
drag, startPoint x: 705, startPoint y: 412, endPoint x: 390, endPoint y: 288, distance: 338.5
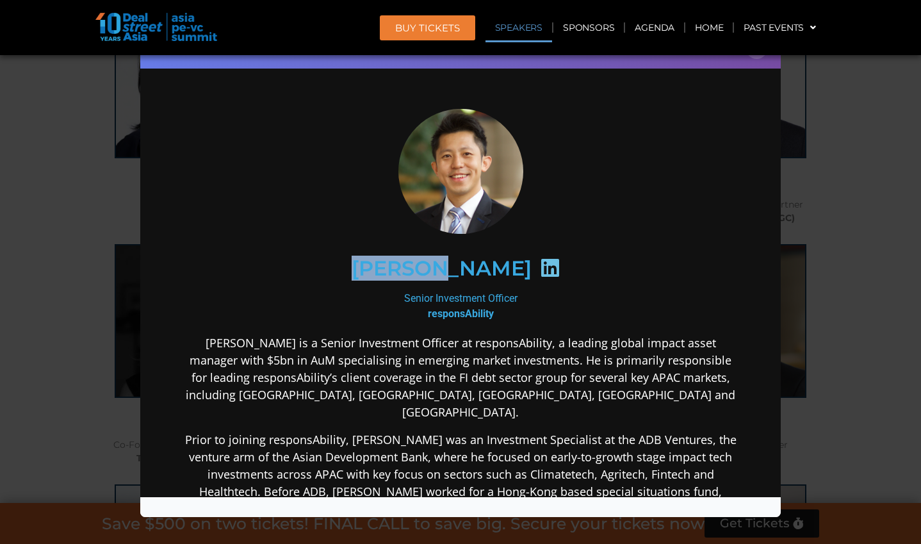
click at [390, 288] on div "[PERSON_NAME]" at bounding box center [460, 269] width 498 height 66
drag, startPoint x: 394, startPoint y: 295, endPoint x: 543, endPoint y: 295, distance: 149.2
click at [543, 295] on div "Senior Investment Officer responsAbility" at bounding box center [460, 306] width 553 height 31
copy div "Senior Investment Officer"
drag, startPoint x: 489, startPoint y: 309, endPoint x: 422, endPoint y: 310, distance: 67.3
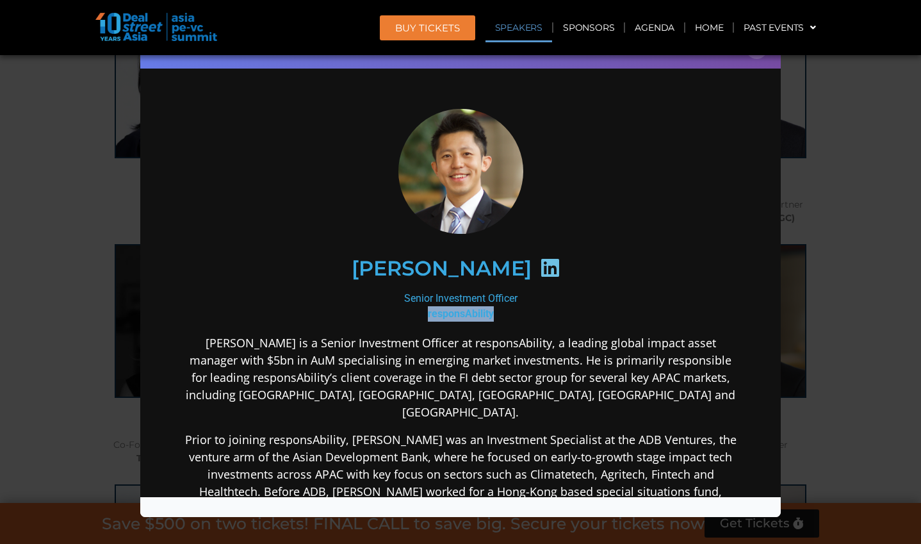
click at [422, 310] on div "Senior Investment Officer responsAbility" at bounding box center [460, 306] width 553 height 31
copy b "responsAbility"
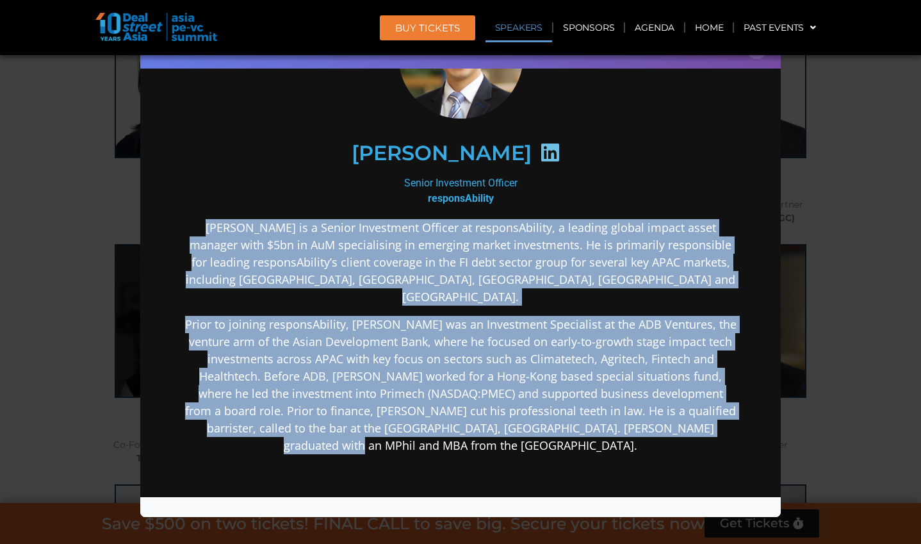
drag, startPoint x: 493, startPoint y: 432, endPoint x: 187, endPoint y: 218, distance: 373.5
click at [187, 219] on div "Kean is a Senior Investment Officer at responsAbility, a leading global impact …" at bounding box center [460, 437] width 553 height 437
copy div "Kean is a Senior Investment Officer at responsAbility, a leading global impact …"
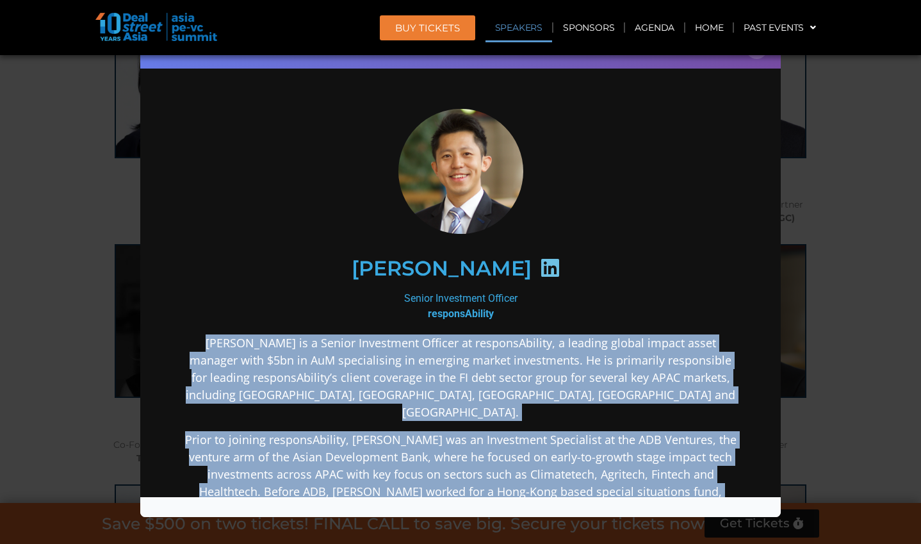
scroll to position [6417, 0]
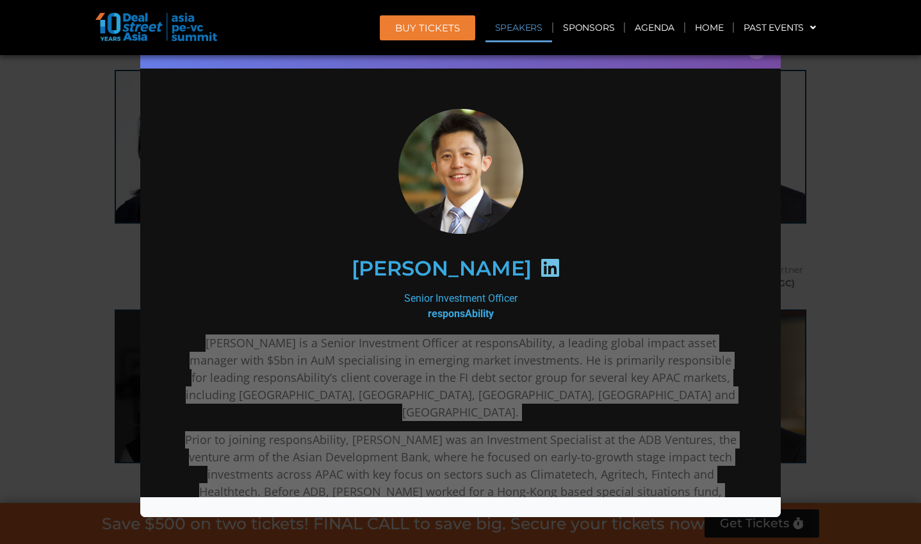
drag, startPoint x: 619, startPoint y: 0, endPoint x: 758, endPoint y: 62, distance: 151.6
click at [598, 62] on div "Speaker Profile ×" at bounding box center [460, 48] width 640 height 42
click at [598, 58] on button "×" at bounding box center [756, 48] width 22 height 22
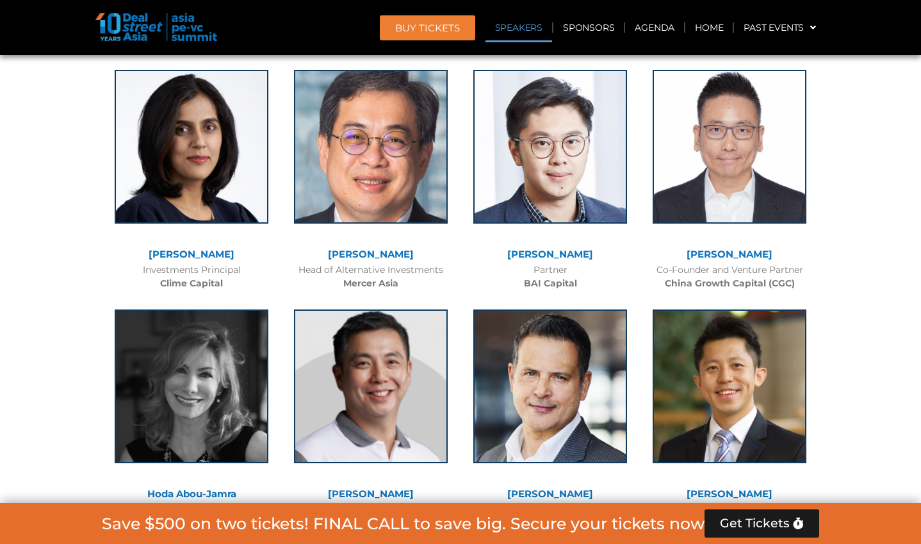
click at [598, 302] on div "Kean Ng Senior Investment Officer responsAbility" at bounding box center [729, 417] width 179 height 240
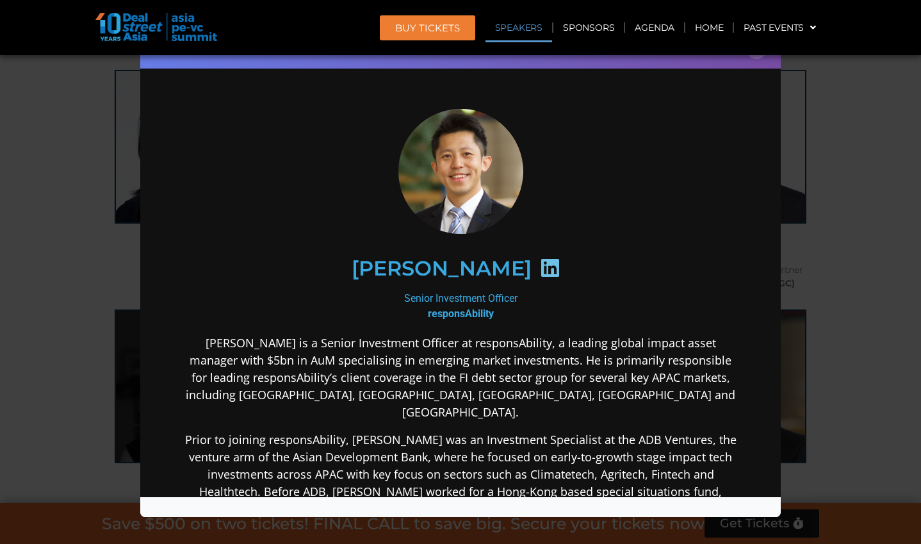
scroll to position [0, 0]
click at [598, 111] on div "Speaker Profile ×" at bounding box center [460, 272] width 921 height 544
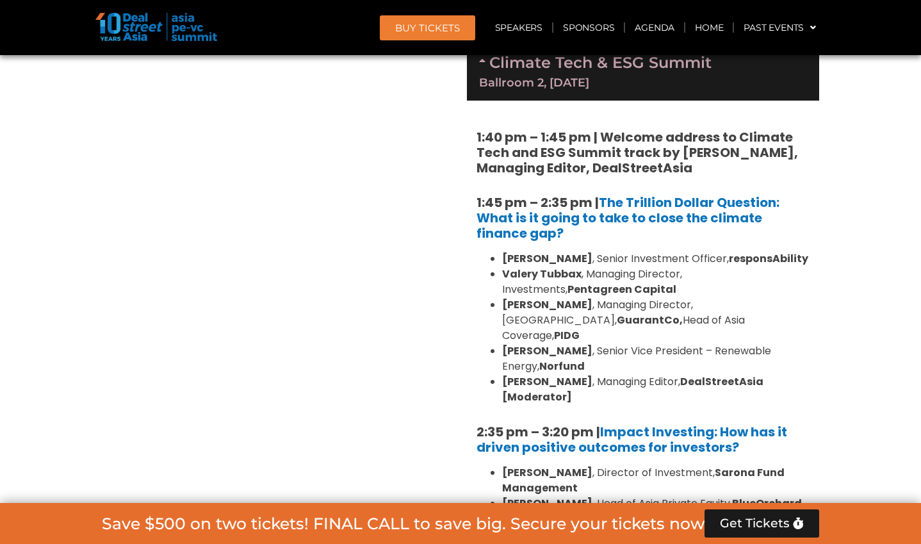
scroll to position [8381, 0]
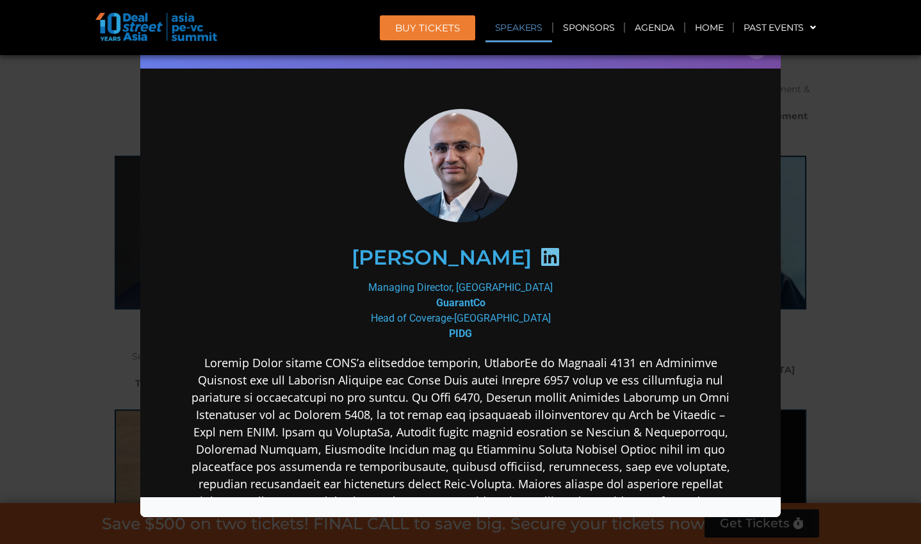
scroll to position [0, 0]
drag, startPoint x: 356, startPoint y: 250, endPoint x: 515, endPoint y: 250, distance: 158.8
click at [515, 250] on div "[PERSON_NAME]" at bounding box center [460, 258] width 498 height 66
copy h2 "[PERSON_NAME]"
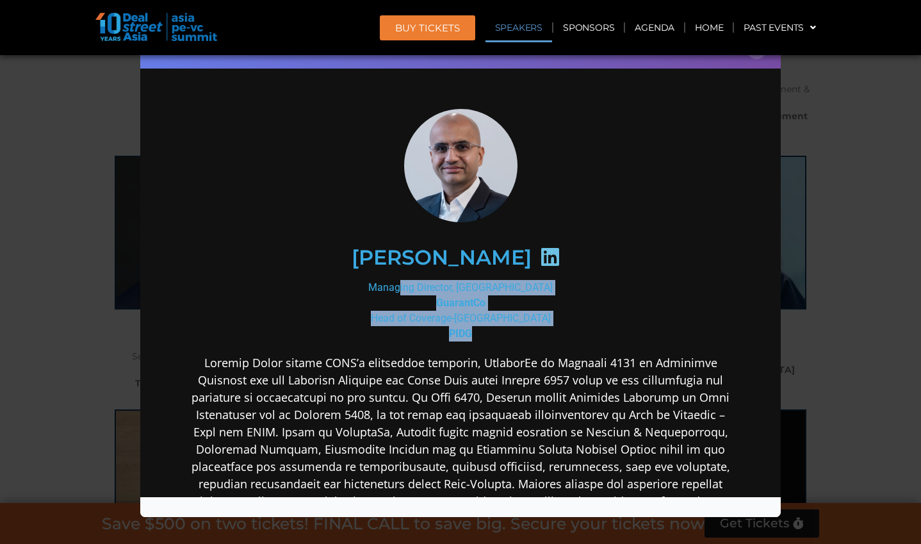
drag, startPoint x: 403, startPoint y: 286, endPoint x: 521, endPoint y: 331, distance: 126.1
click at [522, 331] on div "Managing Director, Asia GuarantCo Head of Coverage-Asia PIDG" at bounding box center [460, 310] width 553 height 61
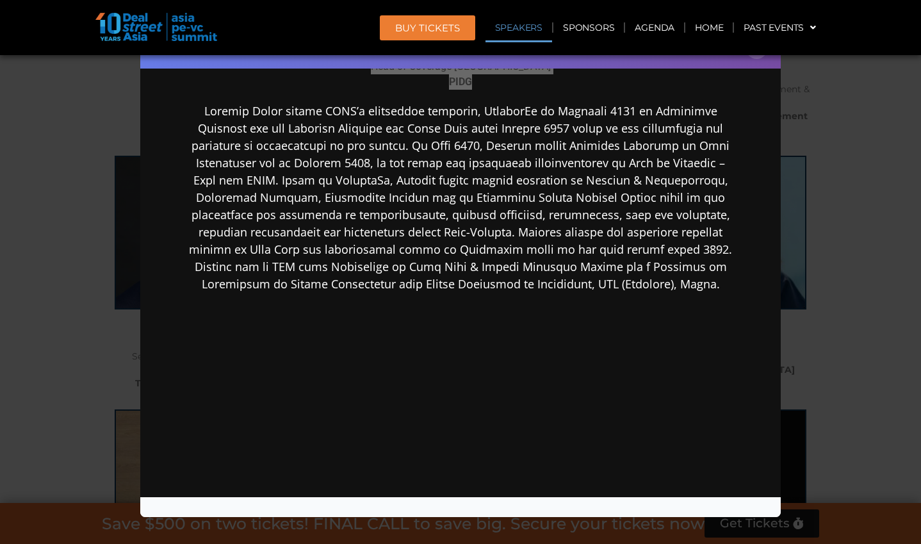
scroll to position [203, 0]
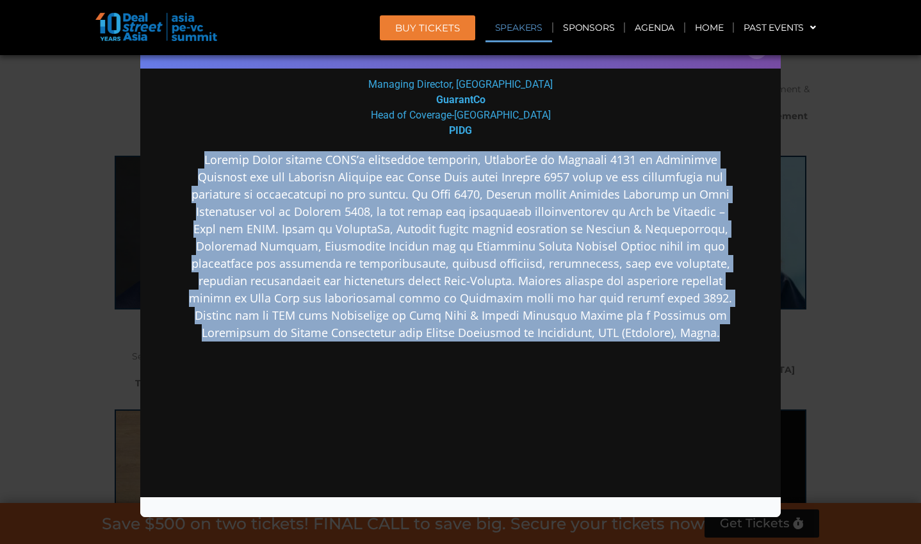
drag, startPoint x: 207, startPoint y: 158, endPoint x: 729, endPoint y: 342, distance: 554.0
click at [598, 342] on div "Nishant Kumar Managing Director, Asia GuarantCo Head of Coverage-Asia PIDG" at bounding box center [460, 224] width 615 height 699
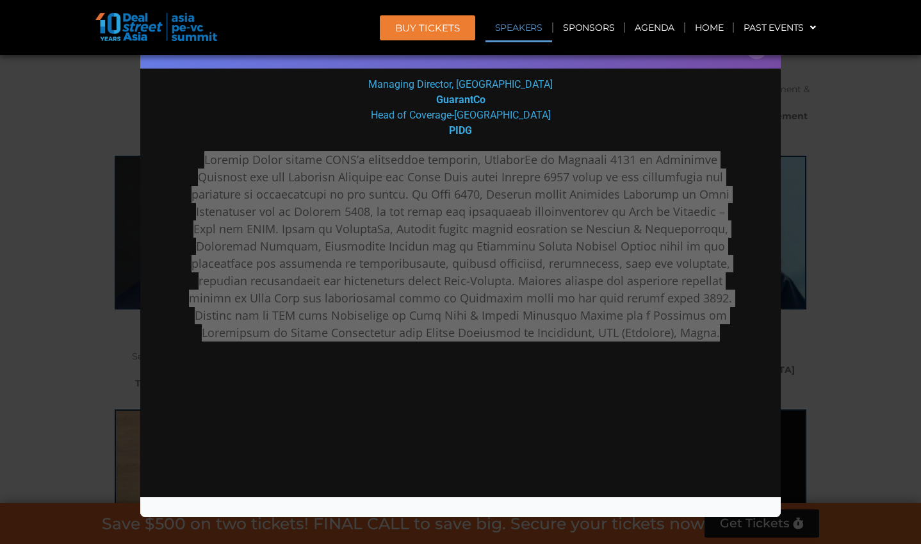
click at [598, 193] on div "Speaker Profile ×" at bounding box center [460, 272] width 921 height 544
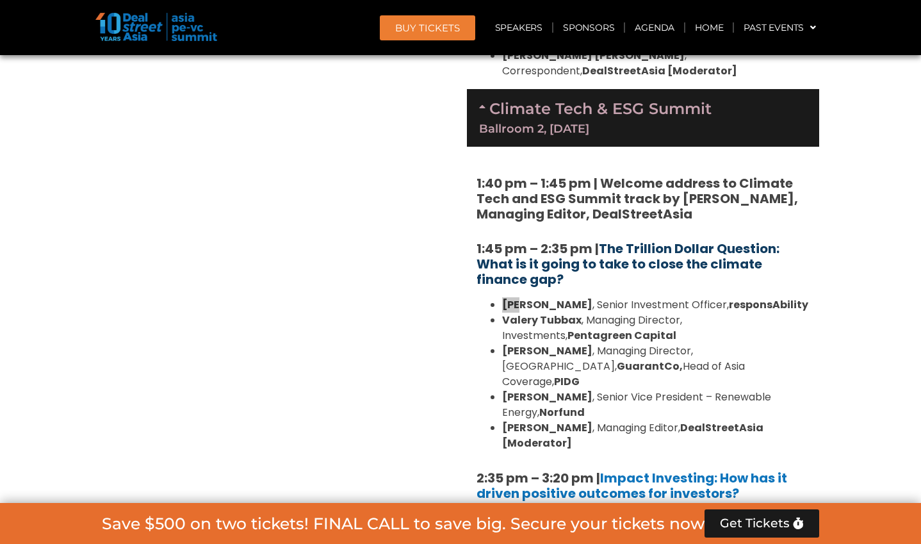
scroll to position [6482, 0]
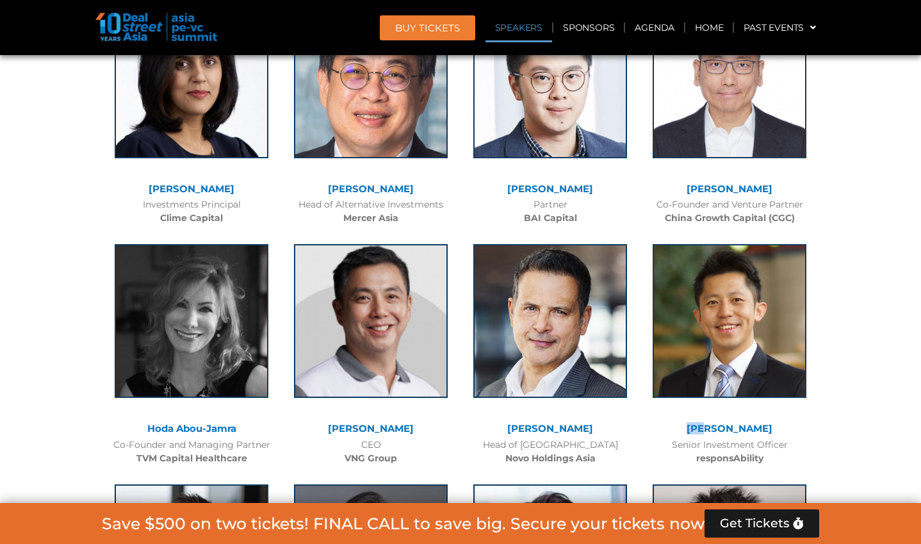
click at [598, 422] on link "[PERSON_NAME]" at bounding box center [730, 428] width 86 height 12
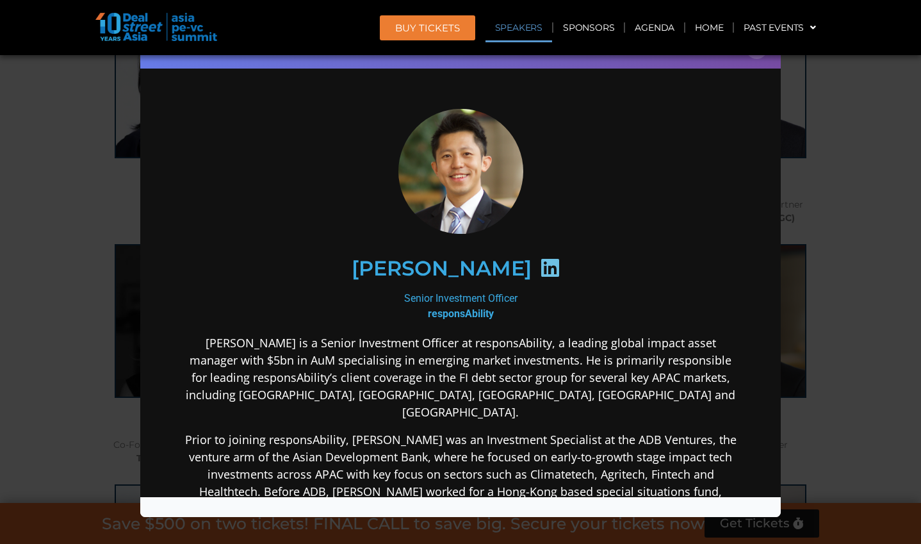
scroll to position [0, 0]
drag, startPoint x: 393, startPoint y: 268, endPoint x: 481, endPoint y: 270, distance: 88.4
click at [481, 270] on h2 "[PERSON_NAME]" at bounding box center [442, 268] width 180 height 20
drag, startPoint x: 521, startPoint y: 296, endPoint x: 391, endPoint y: 295, distance: 130.0
click at [391, 295] on div "Senior Investment Officer responsAbility" at bounding box center [460, 306] width 553 height 31
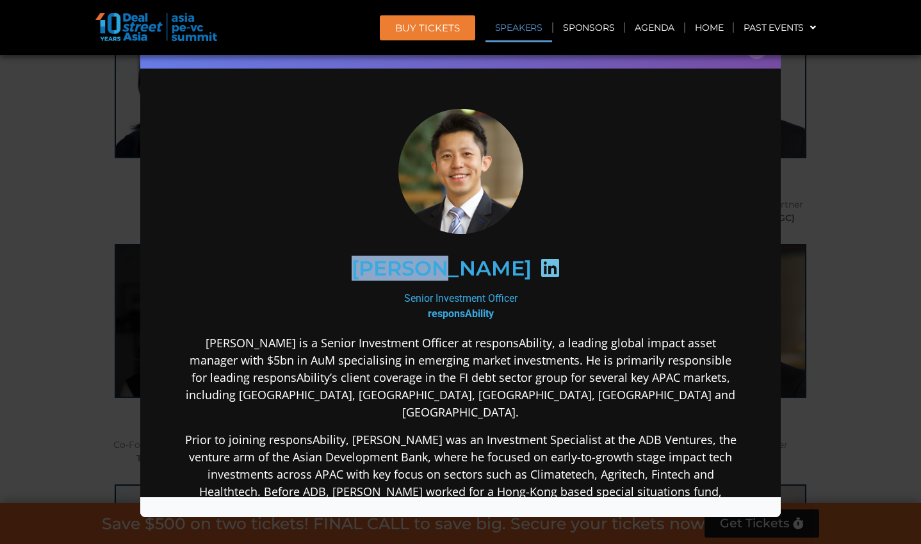
click at [464, 316] on b "responsAbility" at bounding box center [461, 313] width 66 height 12
